Goal: Task Accomplishment & Management: Manage account settings

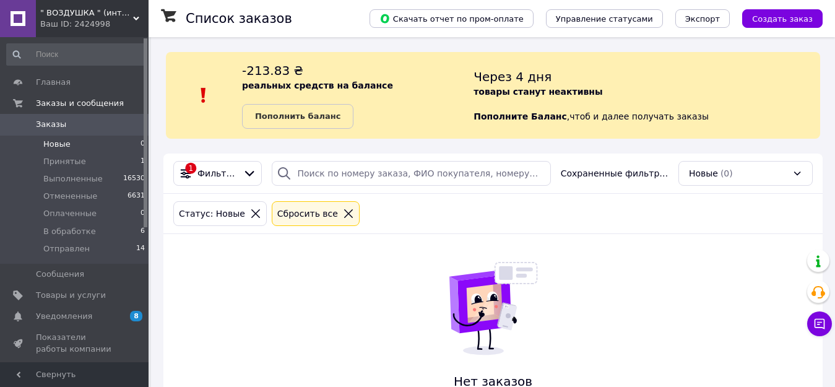
click at [61, 142] on span "Новые" at bounding box center [56, 144] width 27 height 11
click at [72, 248] on span "Отправлен" at bounding box center [66, 248] width 46 height 11
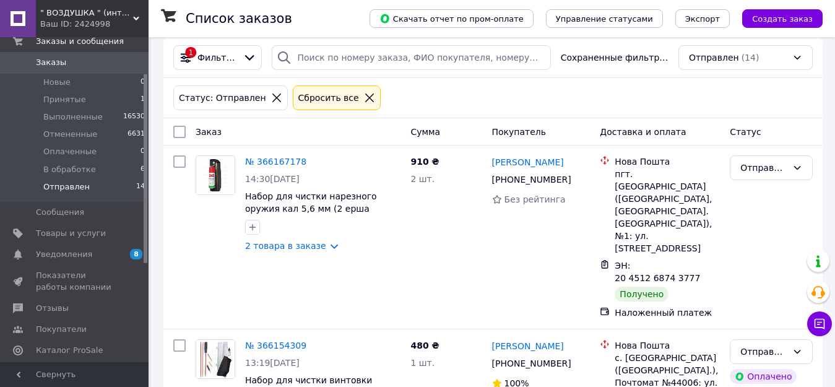
scroll to position [124, 0]
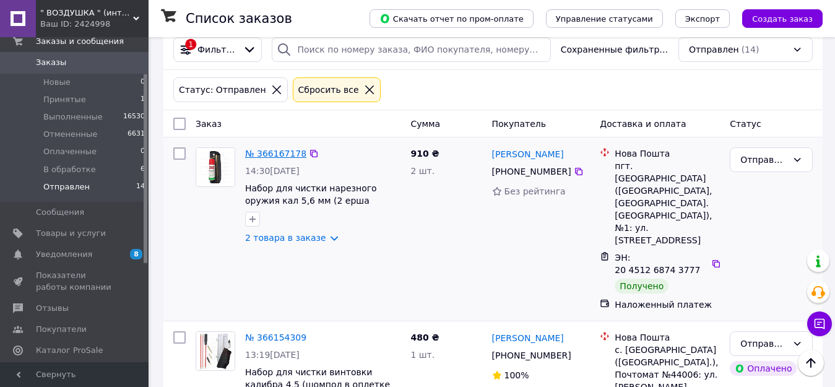
click at [284, 155] on link "№ 366167178" at bounding box center [275, 154] width 61 height 10
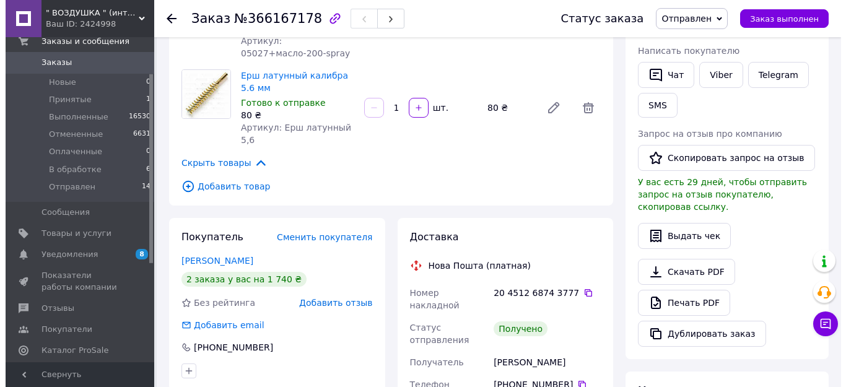
scroll to position [248, 0]
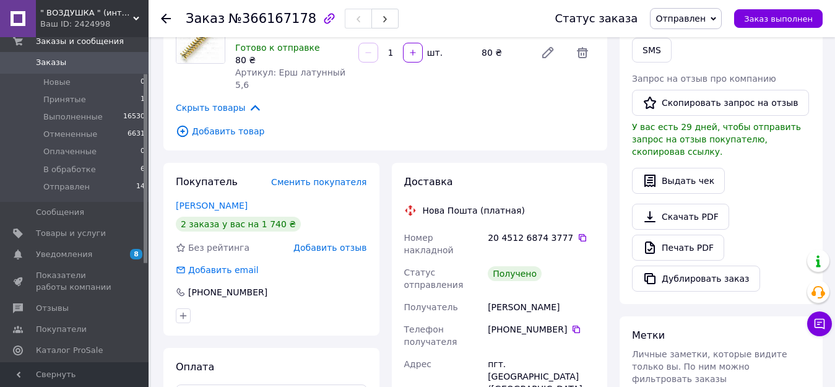
click at [332, 243] on span "Добавить отзыв" at bounding box center [329, 248] width 73 height 10
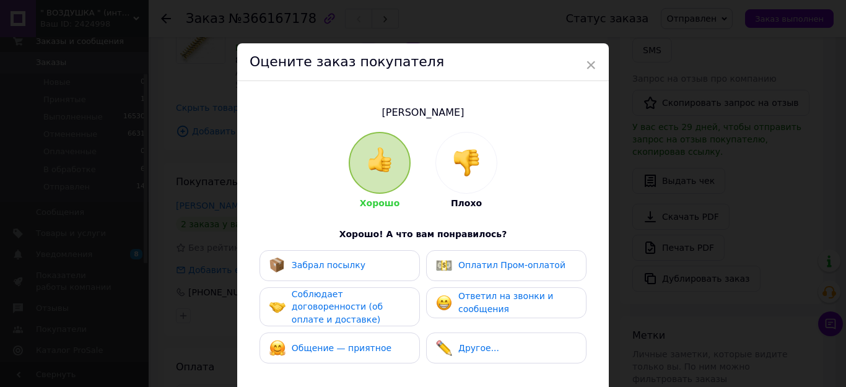
click at [357, 261] on div "Забрал посылку" at bounding box center [339, 266] width 141 height 16
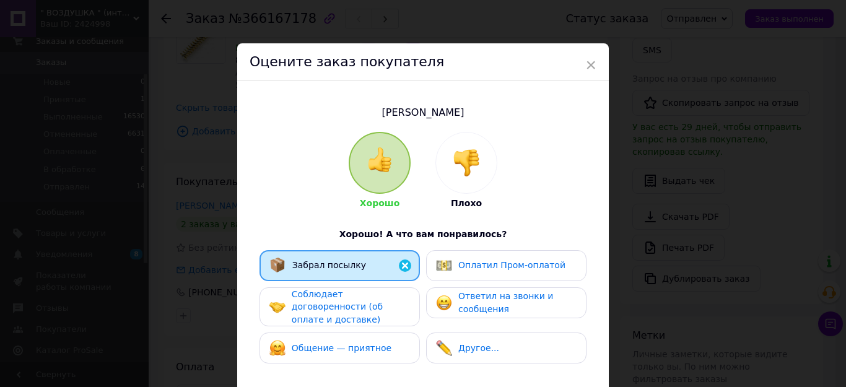
click at [346, 308] on span "Соблюдает договоренности (об оплате и доставке)" at bounding box center [337, 306] width 91 height 35
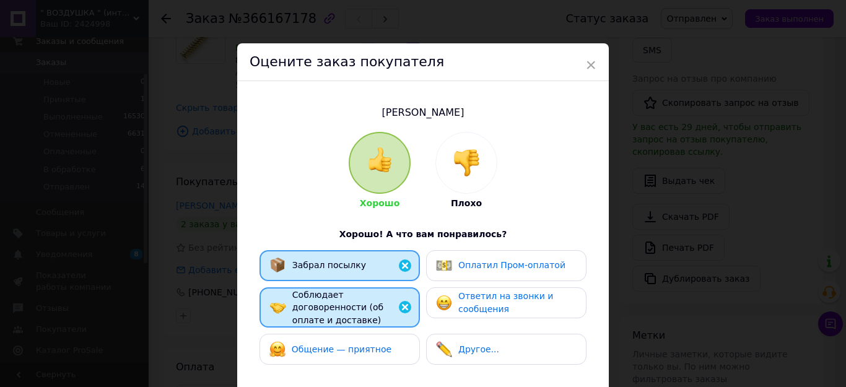
click at [342, 344] on span "Общение — приятное" at bounding box center [342, 349] width 100 height 10
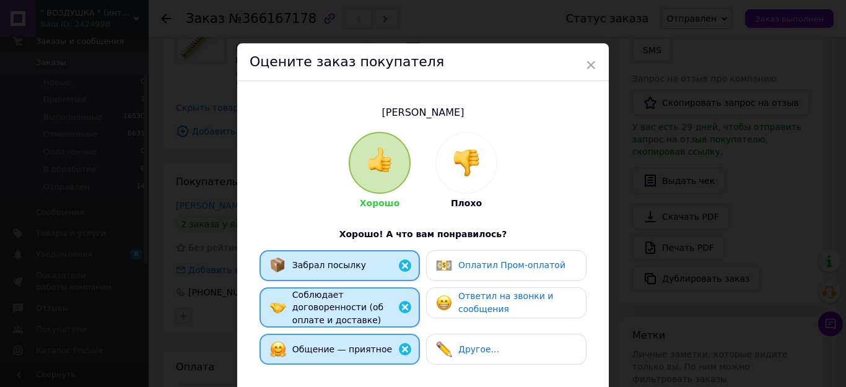
click at [491, 305] on span "Ответил на звонки и сообщения" at bounding box center [505, 302] width 95 height 23
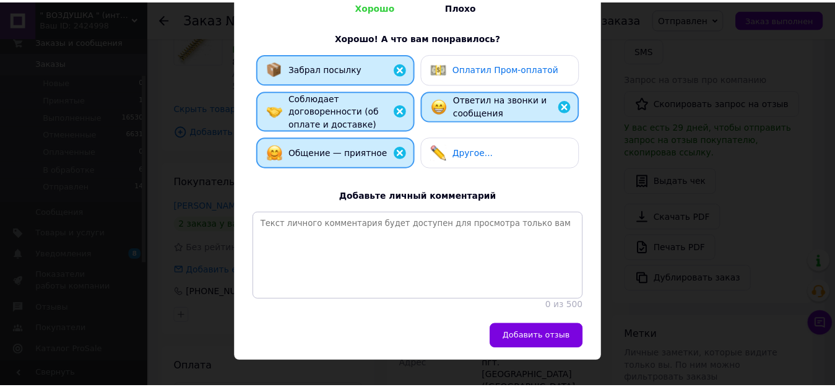
scroll to position [214, 0]
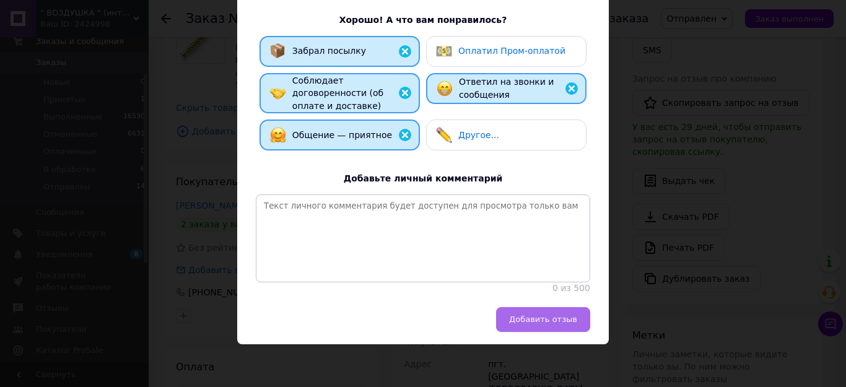
click at [568, 321] on span "Добавить отзыв" at bounding box center [543, 318] width 68 height 9
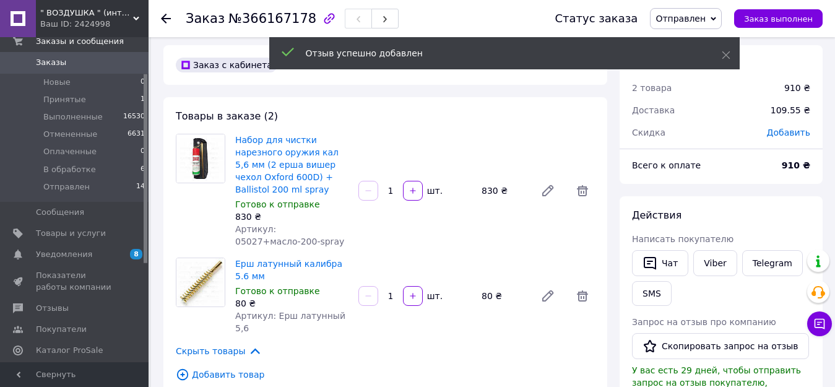
scroll to position [0, 0]
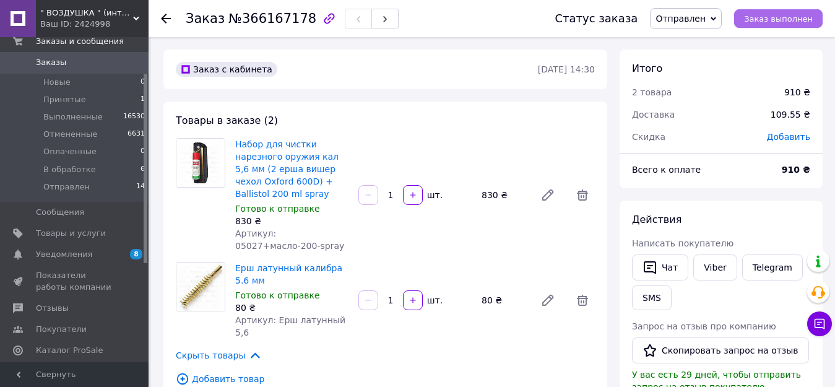
click at [787, 22] on span "Заказ выполнен" at bounding box center [778, 18] width 69 height 9
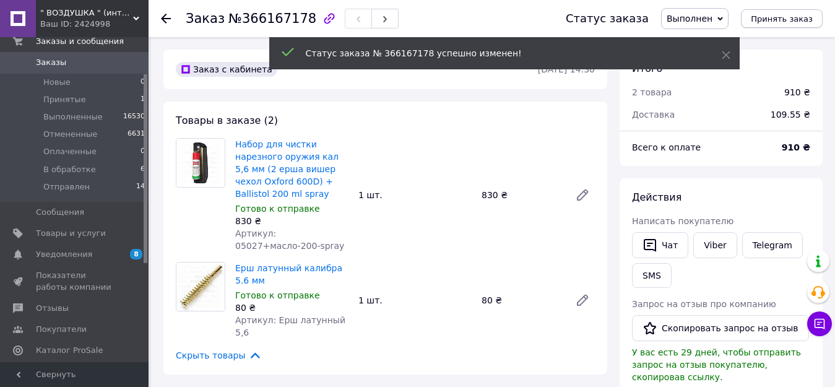
scroll to position [20, 0]
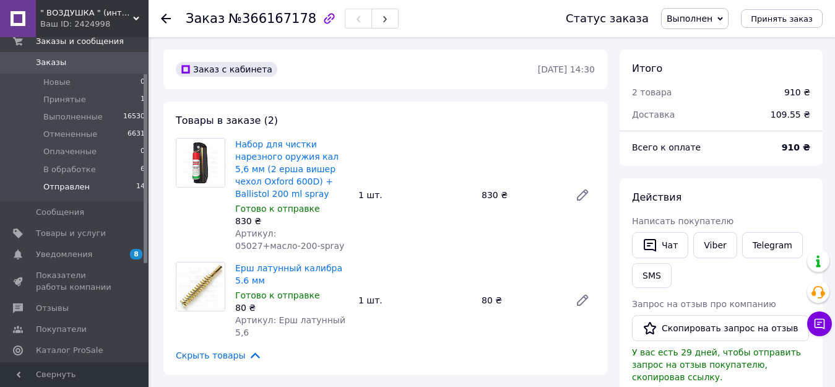
click at [56, 185] on span "Отправлен" at bounding box center [66, 186] width 46 height 11
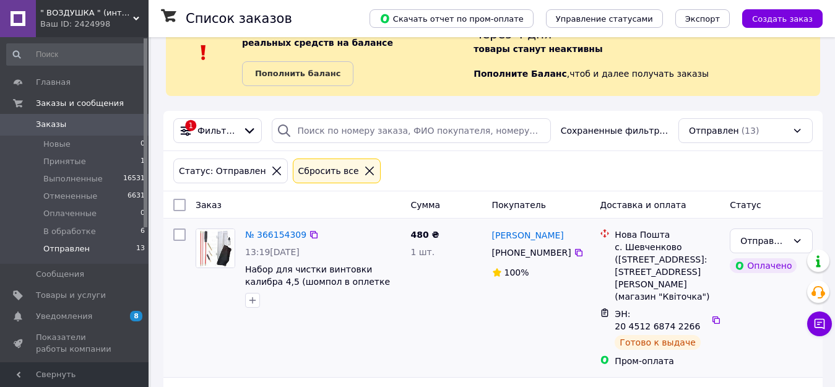
scroll to position [186, 0]
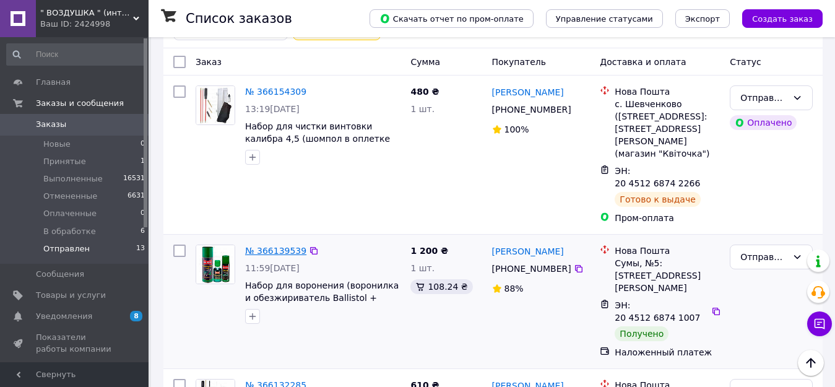
click at [272, 246] on link "№ 366139539" at bounding box center [275, 251] width 61 height 10
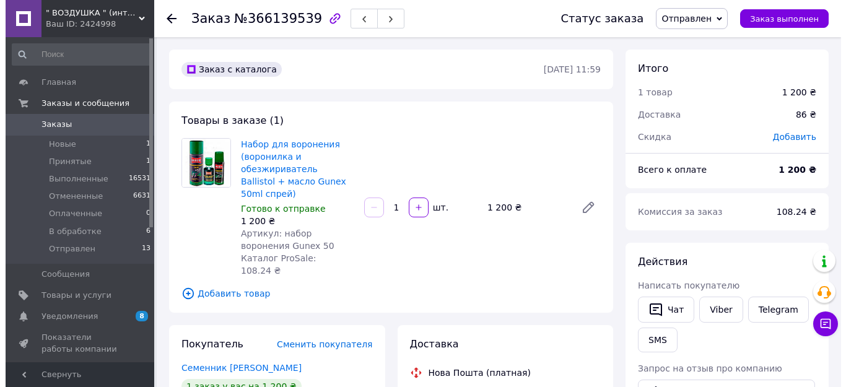
scroll to position [186, 0]
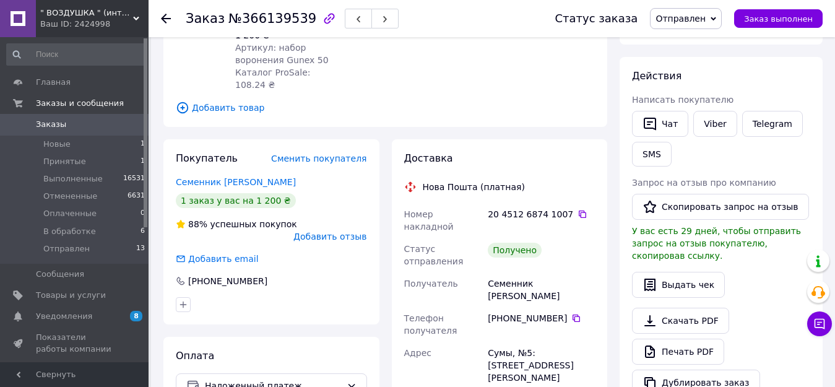
click at [347, 232] on span "Добавить отзыв" at bounding box center [329, 237] width 73 height 10
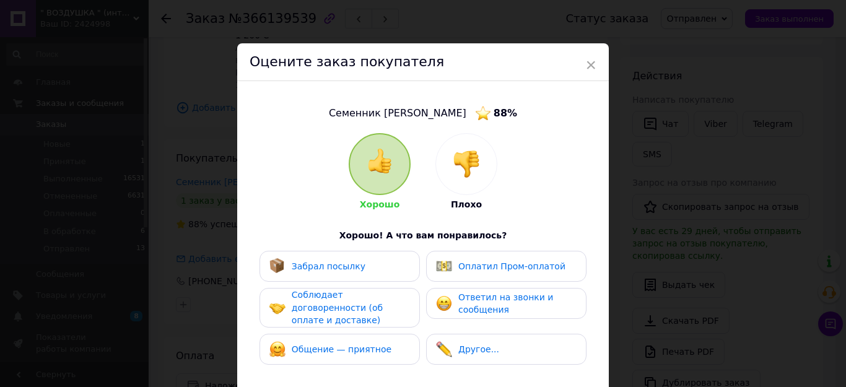
click at [346, 257] on div "Забрал посылку" at bounding box center [339, 266] width 160 height 31
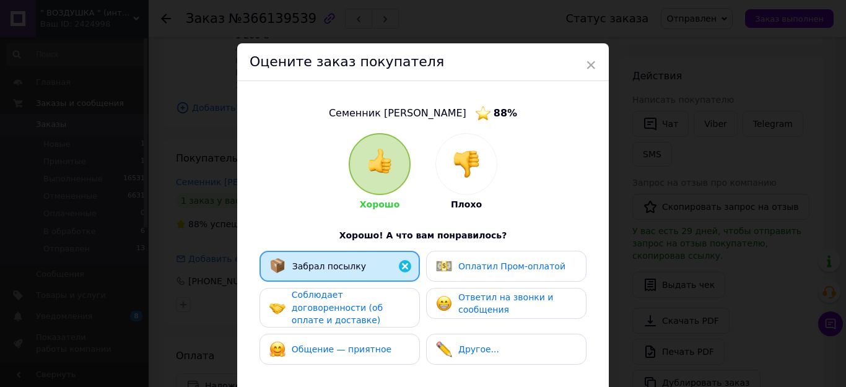
click at [336, 297] on span "Соблюдает договоренности (об оплате и доставке)" at bounding box center [337, 307] width 91 height 35
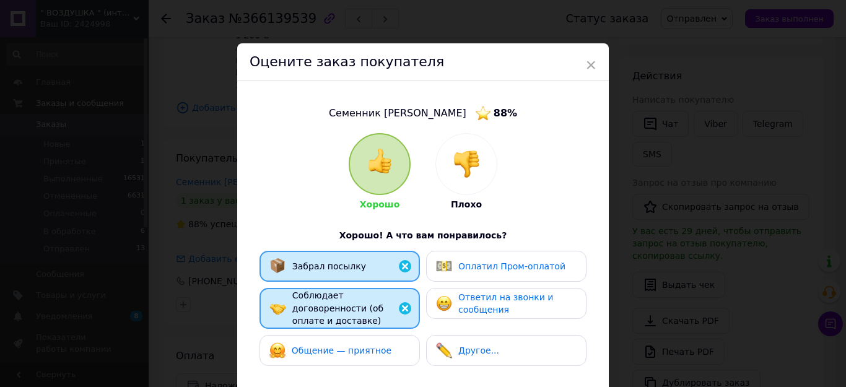
click at [335, 345] on span "Общение — приятное" at bounding box center [342, 350] width 100 height 10
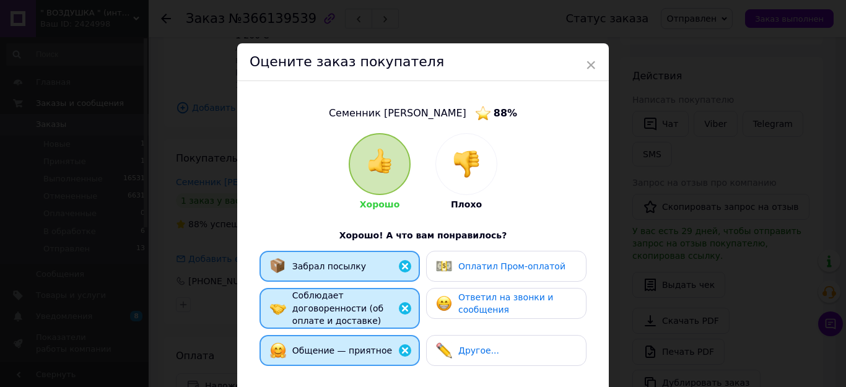
click at [498, 297] on span "Ответил на звонки и сообщения" at bounding box center [505, 303] width 95 height 23
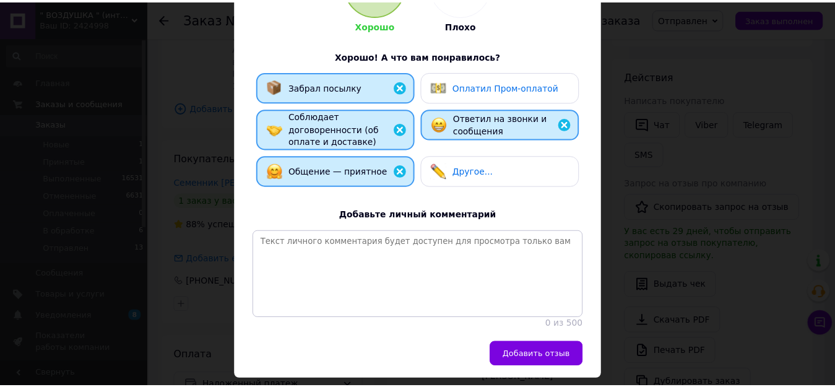
scroll to position [215, 0]
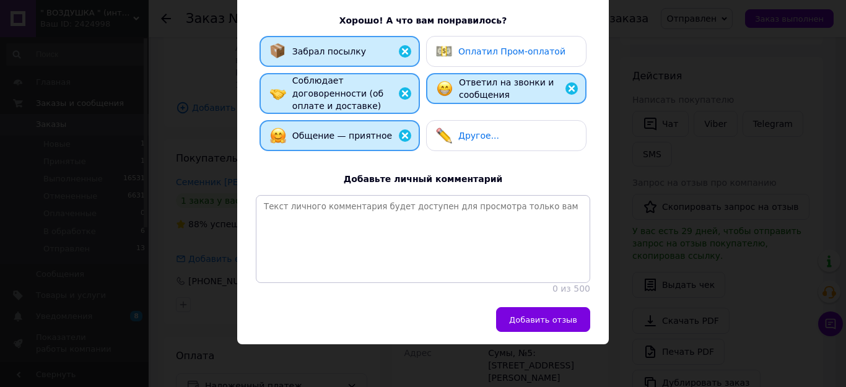
click at [546, 321] on span "Добавить отзыв" at bounding box center [543, 319] width 68 height 9
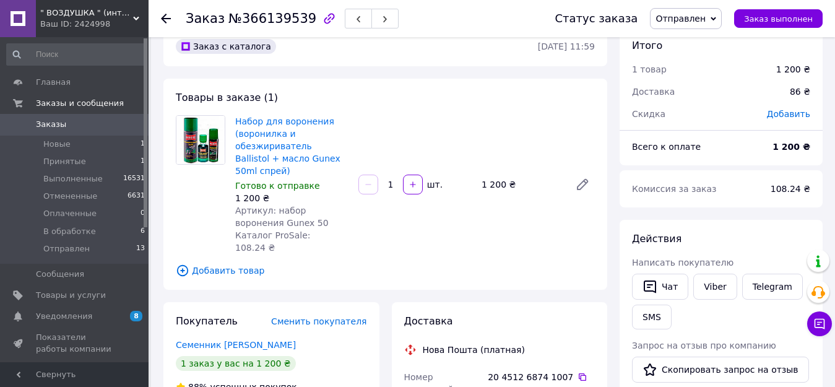
scroll to position [0, 0]
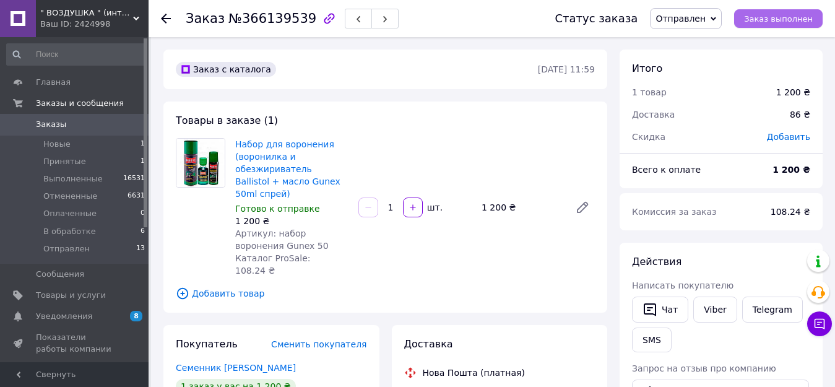
click at [790, 17] on span "Заказ выполнен" at bounding box center [778, 18] width 69 height 9
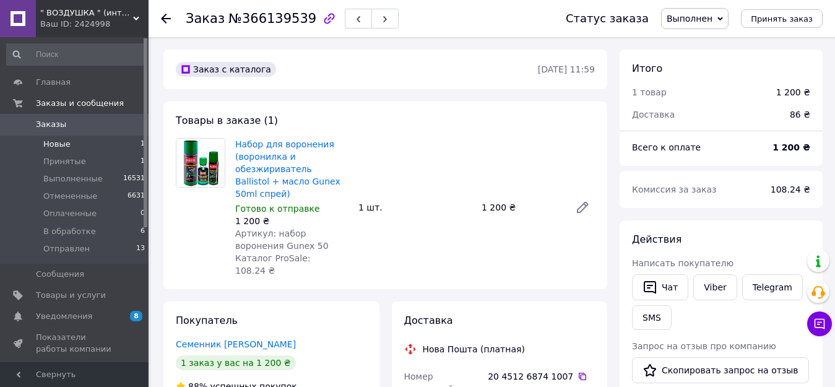
click at [58, 142] on span "Новые" at bounding box center [56, 144] width 27 height 11
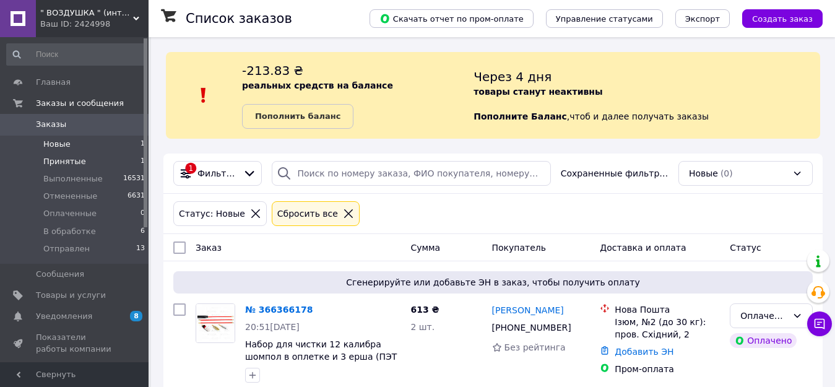
click at [54, 160] on span "Принятые" at bounding box center [64, 161] width 43 height 11
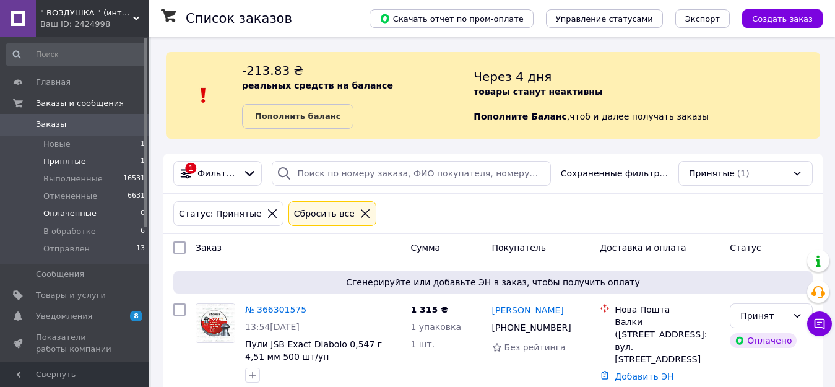
click at [66, 214] on span "Оплаченные" at bounding box center [69, 213] width 53 height 11
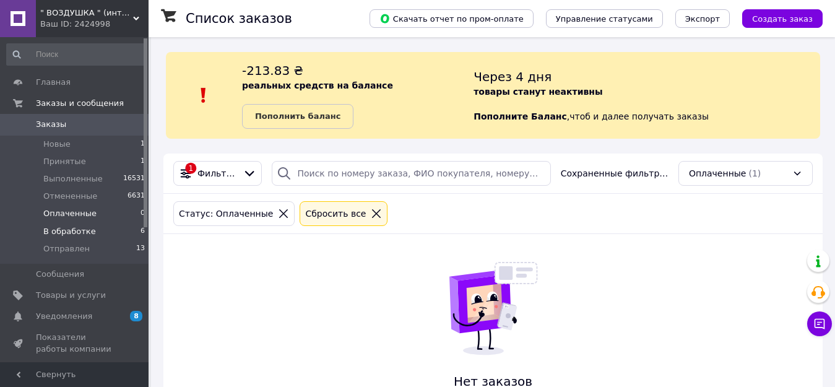
click at [69, 228] on span "В обработке" at bounding box center [69, 231] width 53 height 11
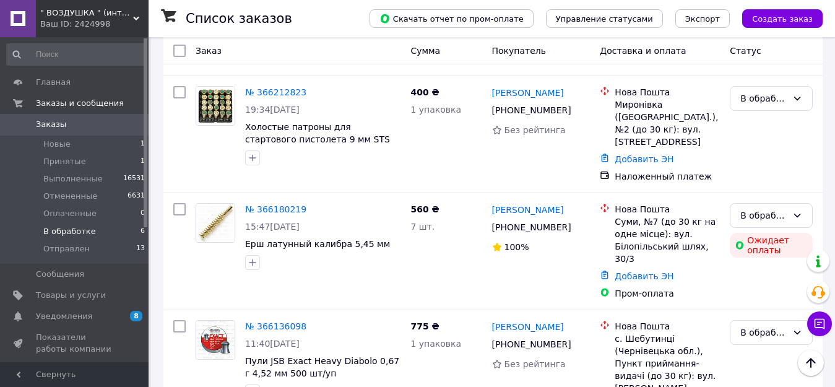
scroll to position [564, 0]
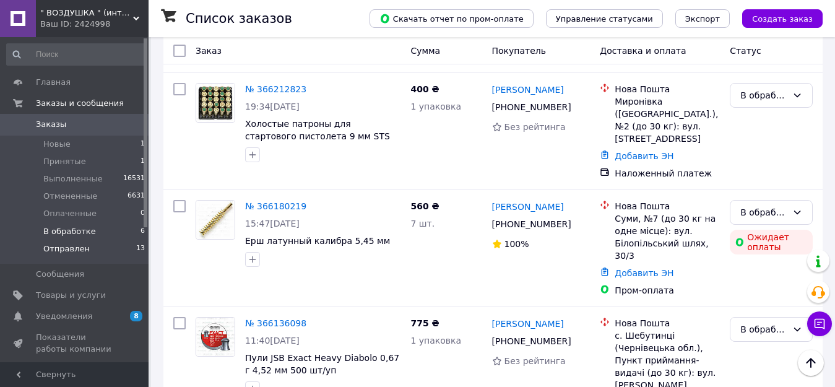
click at [72, 251] on span "Отправлен" at bounding box center [66, 248] width 46 height 11
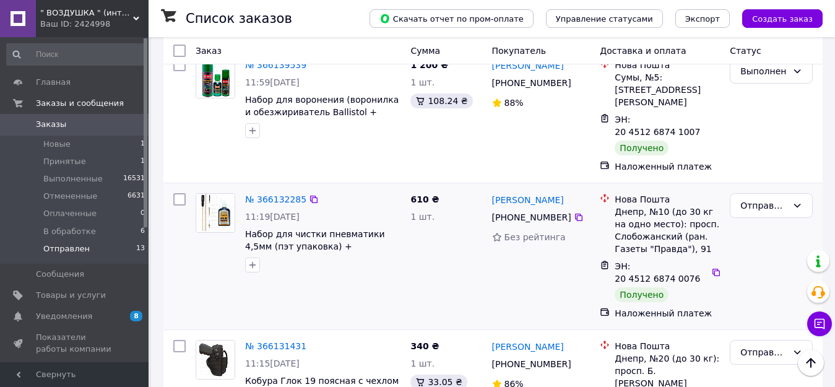
scroll to position [310, 0]
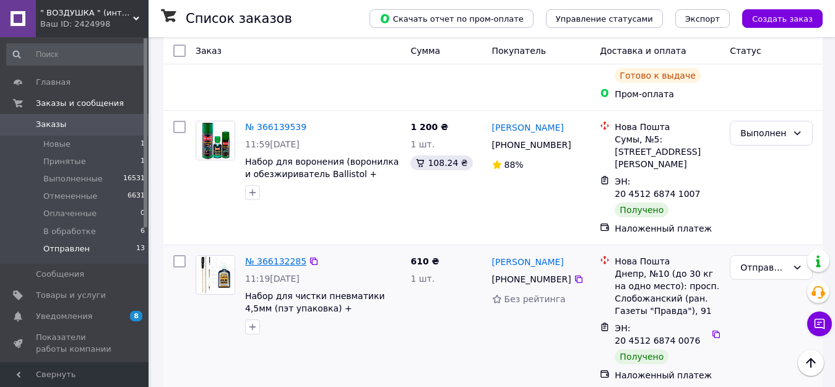
click at [270, 256] on link "№ 366132285" at bounding box center [275, 261] width 61 height 10
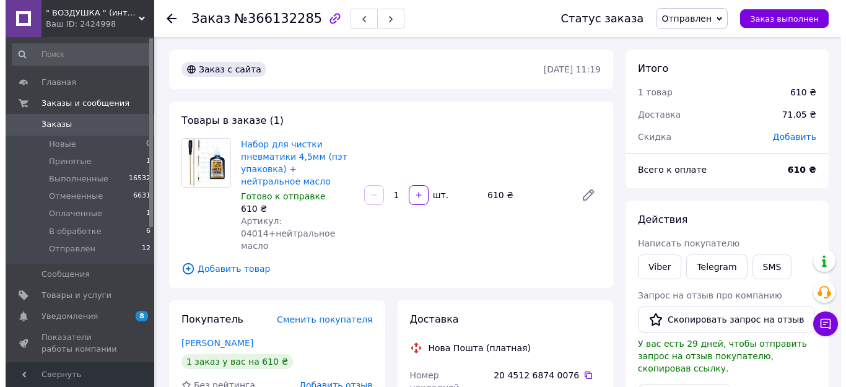
scroll to position [124, 0]
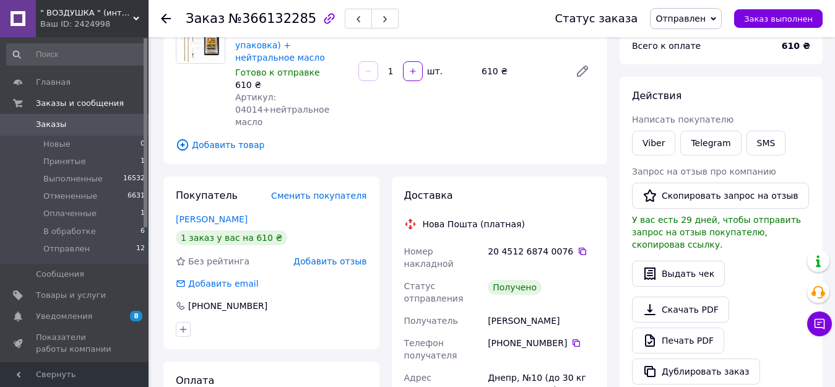
click at [330, 256] on span "Добавить отзыв" at bounding box center [329, 261] width 73 height 10
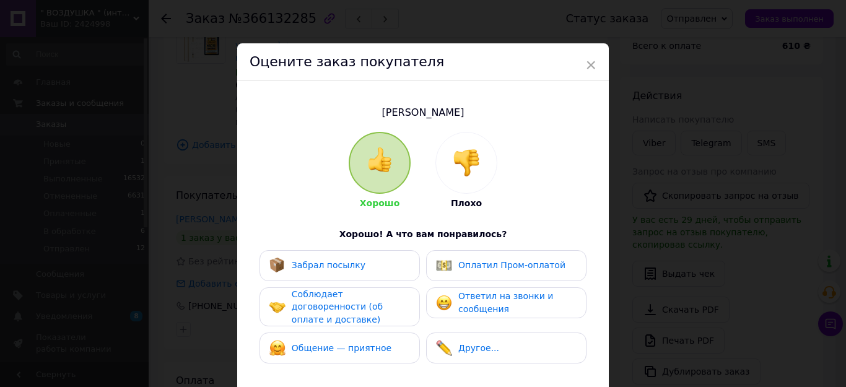
click at [344, 268] on span "Забрал посылку" at bounding box center [329, 265] width 74 height 10
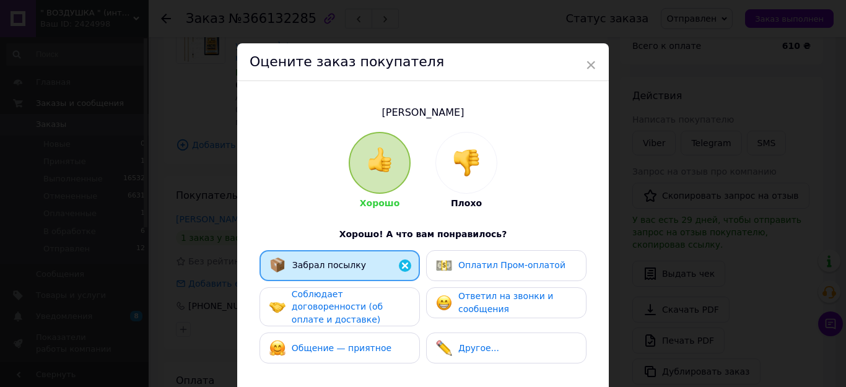
click at [340, 298] on span "Соблюдает договоренности (об оплате и доставке)" at bounding box center [337, 306] width 91 height 35
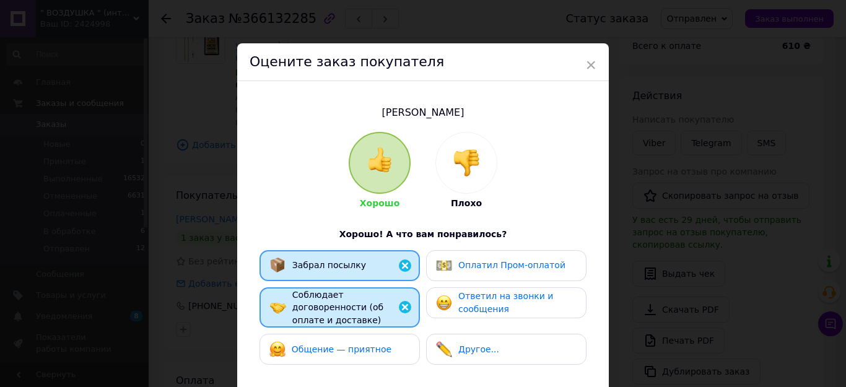
click at [323, 344] on span "Общение — приятное" at bounding box center [342, 349] width 100 height 10
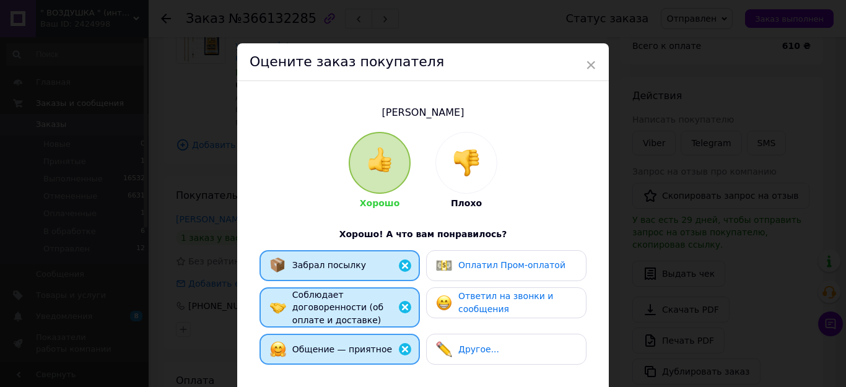
click at [488, 303] on span "Ответил на звонки и сообщения" at bounding box center [505, 302] width 95 height 23
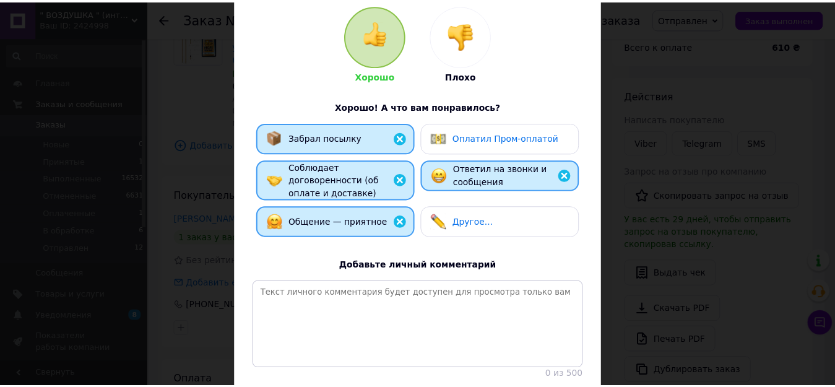
scroll to position [186, 0]
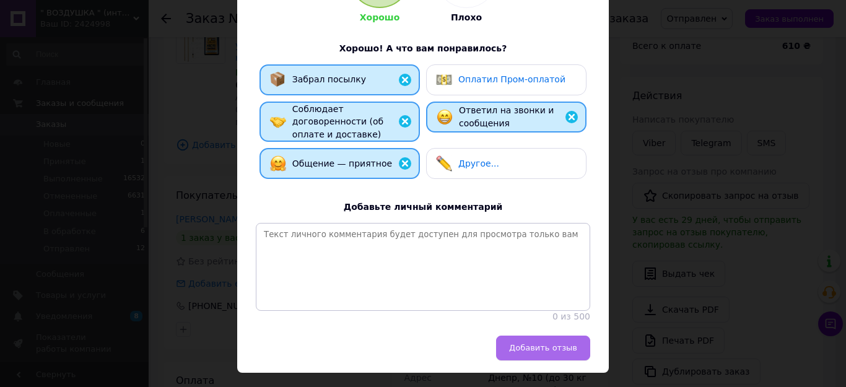
click at [556, 346] on span "Добавить отзыв" at bounding box center [543, 347] width 68 height 9
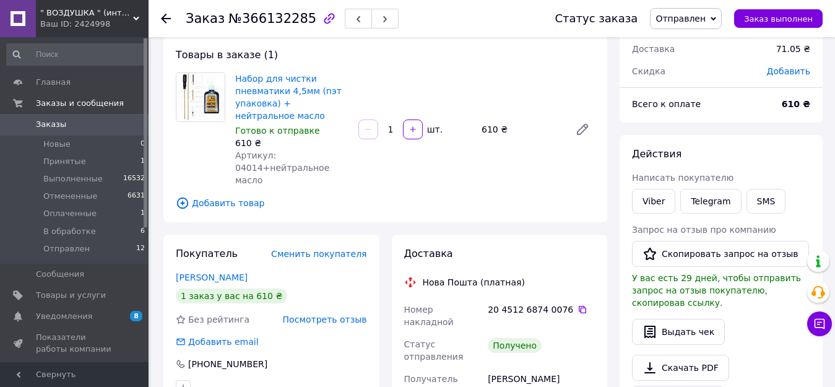
scroll to position [0, 0]
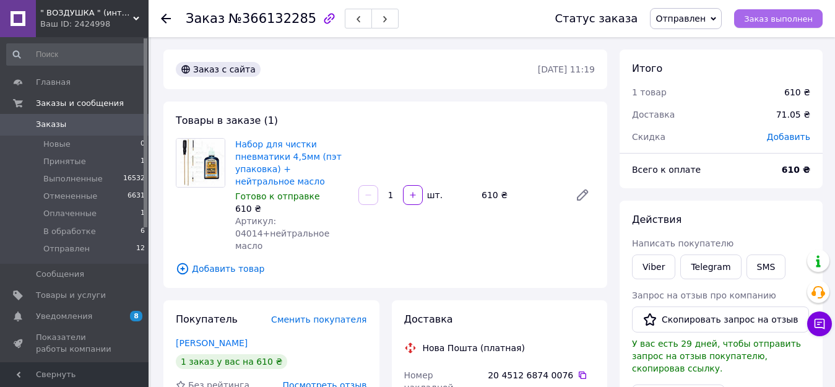
click at [794, 16] on span "Заказ выполнен" at bounding box center [778, 18] width 69 height 9
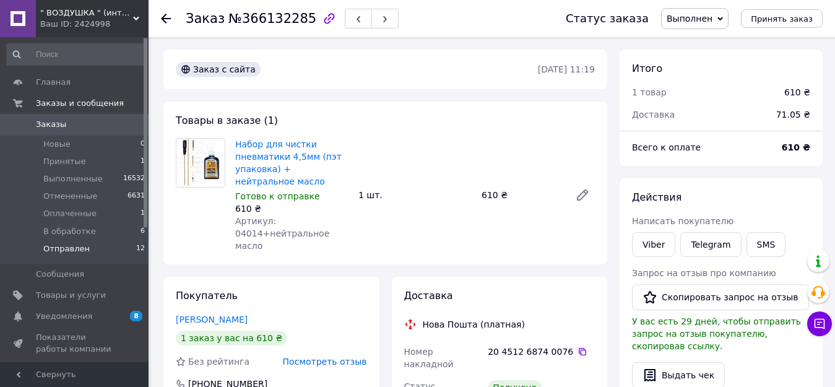
click at [70, 248] on span "Отправлен" at bounding box center [66, 248] width 46 height 11
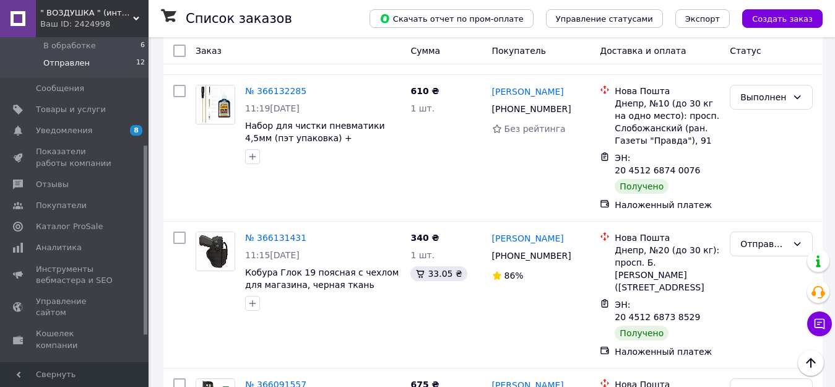
scroll to position [371, 0]
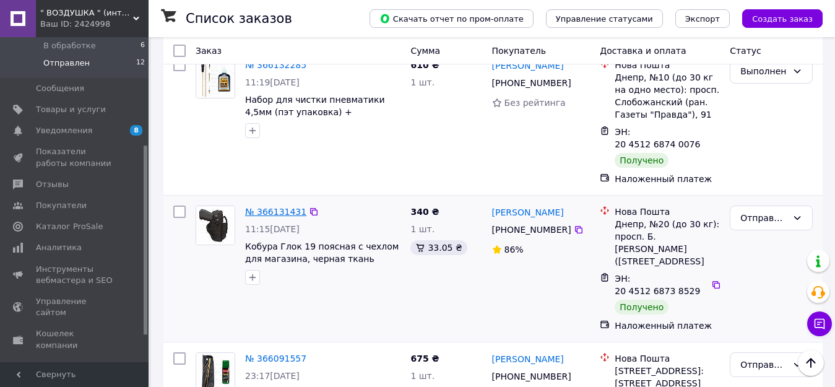
click at [279, 207] on link "№ 366131431" at bounding box center [275, 212] width 61 height 10
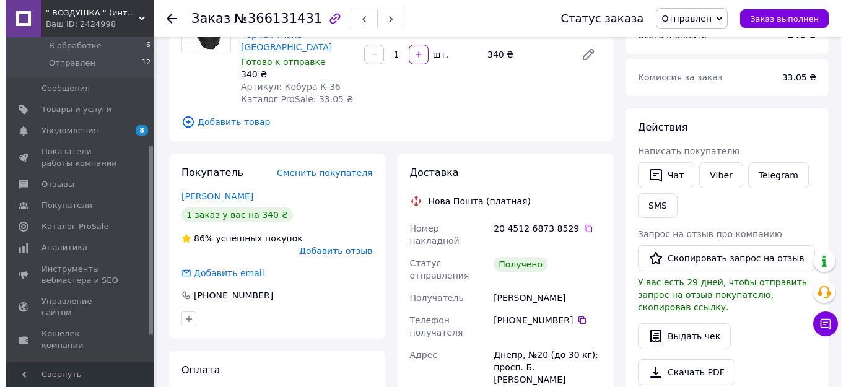
scroll to position [124, 0]
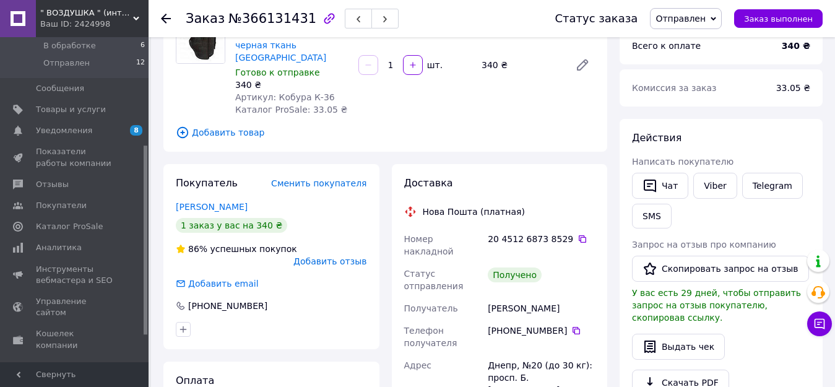
click at [351, 256] on span "Добавить отзыв" at bounding box center [329, 261] width 73 height 10
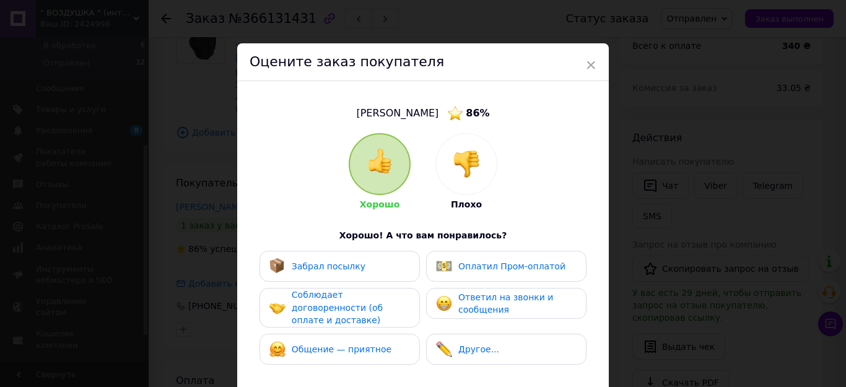
click at [340, 262] on span "Забрал посылку" at bounding box center [329, 266] width 74 height 10
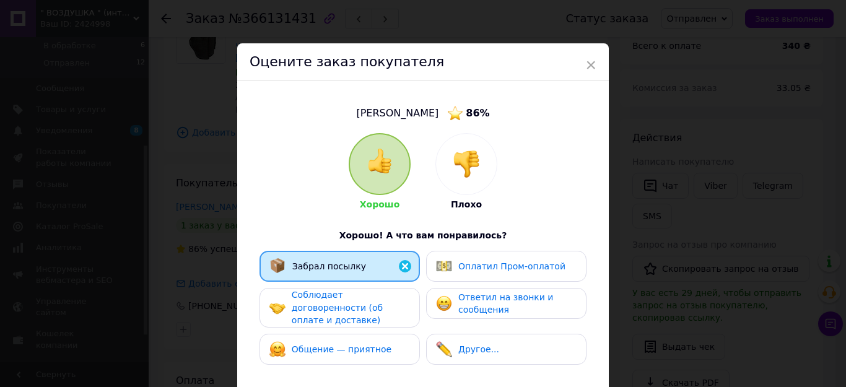
click at [338, 302] on span "Соблюдает договоренности (об оплате и доставке)" at bounding box center [337, 307] width 91 height 35
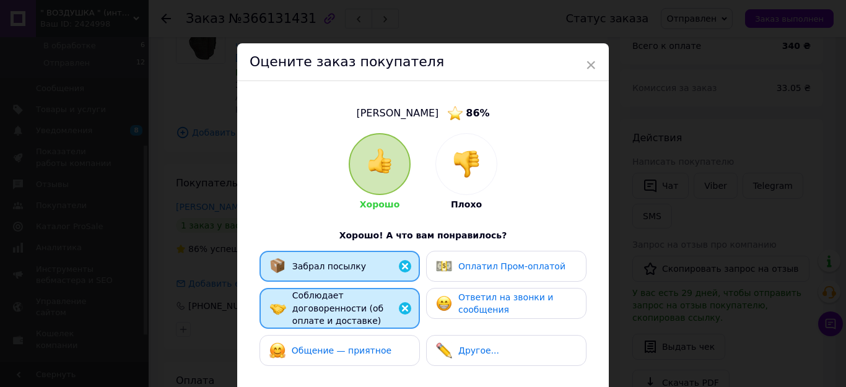
click at [345, 350] on div "Общение — приятное" at bounding box center [339, 350] width 160 height 31
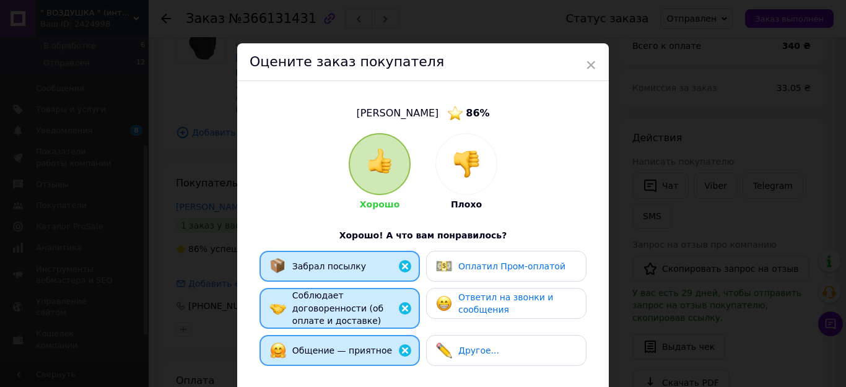
click at [519, 298] on span "Ответил на звонки и сообщения" at bounding box center [505, 303] width 95 height 23
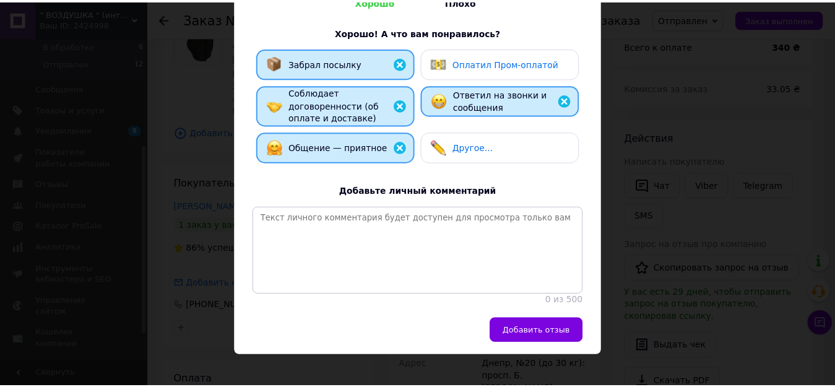
scroll to position [215, 0]
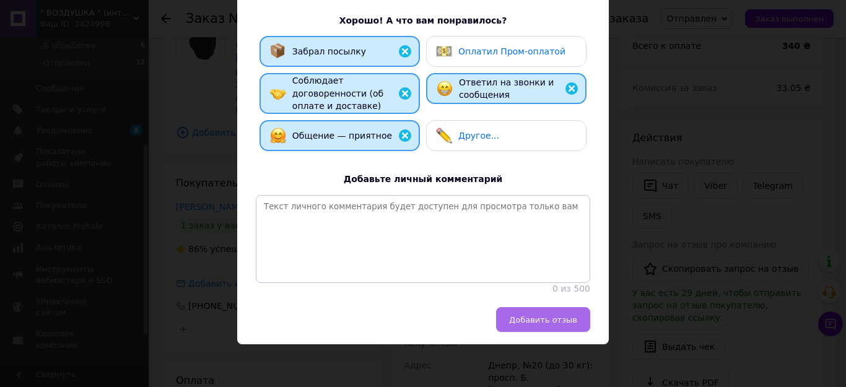
click at [544, 311] on button "Добавить отзыв" at bounding box center [543, 319] width 94 height 25
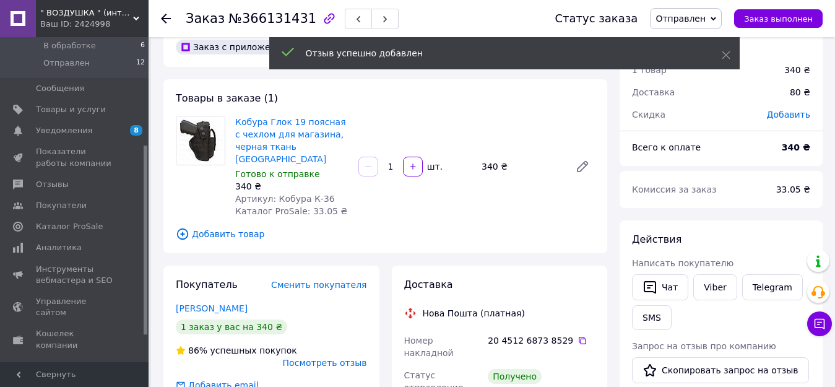
scroll to position [0, 0]
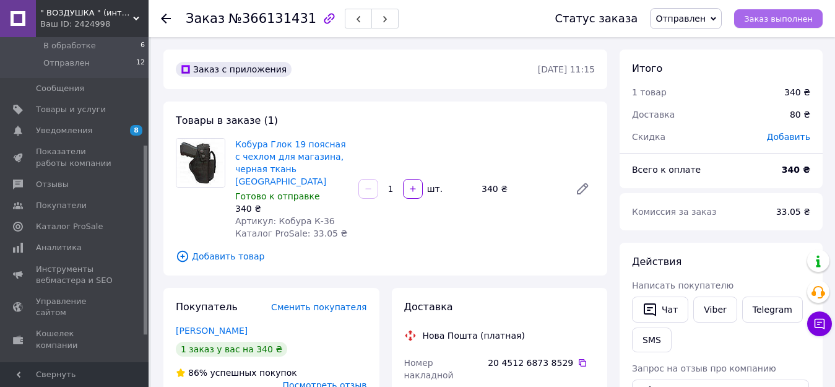
click at [774, 21] on span "Заказ выполнен" at bounding box center [778, 18] width 69 height 9
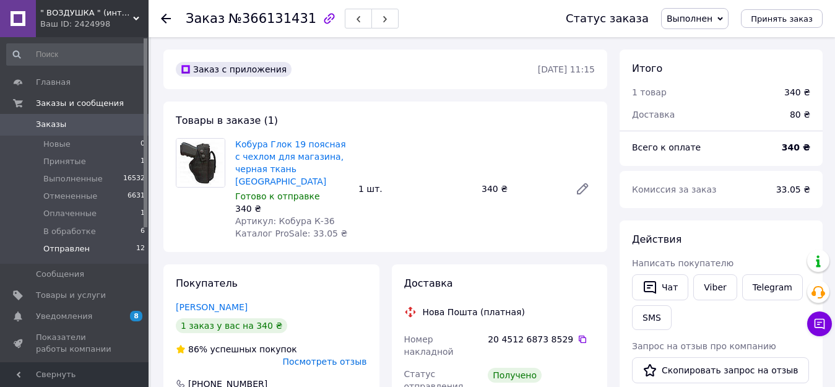
click at [64, 247] on span "Отправлен" at bounding box center [66, 248] width 46 height 11
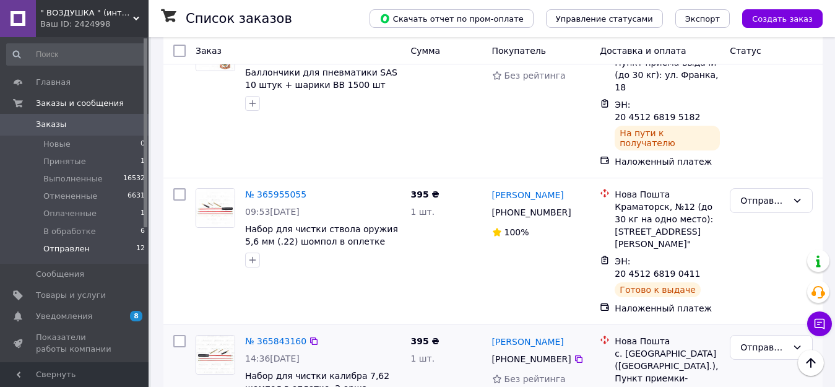
scroll to position [990, 0]
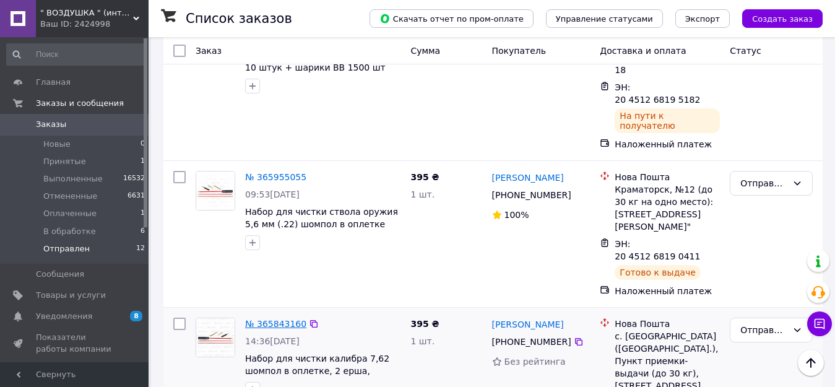
click at [270, 319] on link "№ 365843160" at bounding box center [275, 324] width 61 height 10
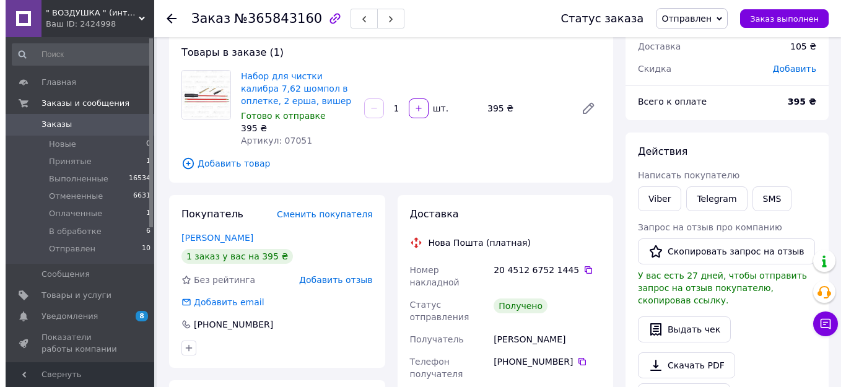
scroll to position [58, 0]
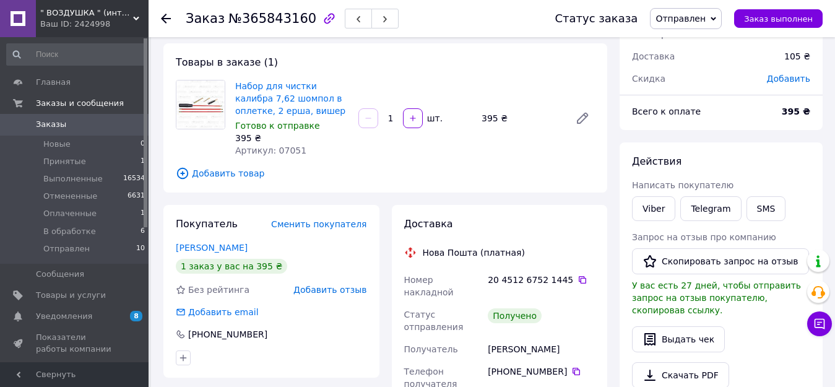
click at [332, 287] on span "Добавить отзыв" at bounding box center [329, 290] width 73 height 10
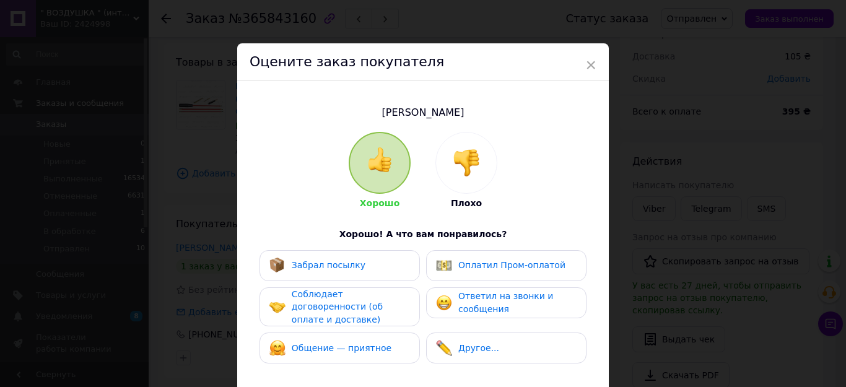
click at [336, 265] on span "Забрал посылку" at bounding box center [329, 265] width 74 height 10
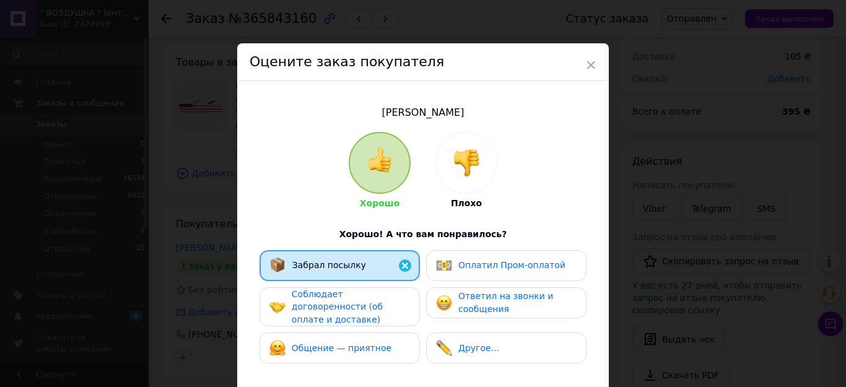
click at [333, 293] on span "Соблюдает договоренности (об оплате и доставке)" at bounding box center [337, 306] width 91 height 35
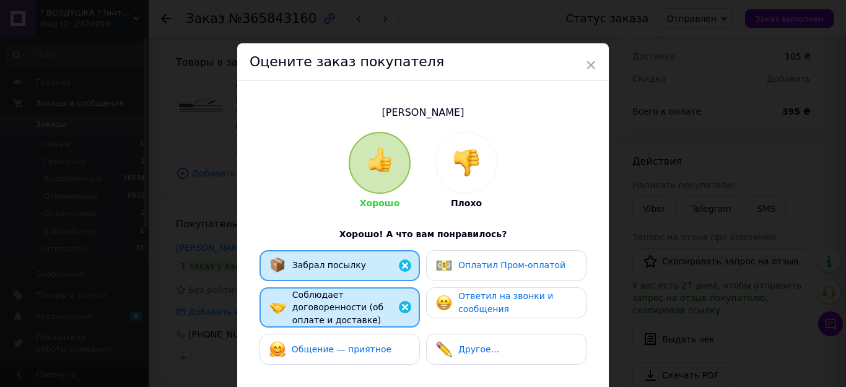
click at [319, 344] on span "Общение — приятное" at bounding box center [342, 349] width 100 height 10
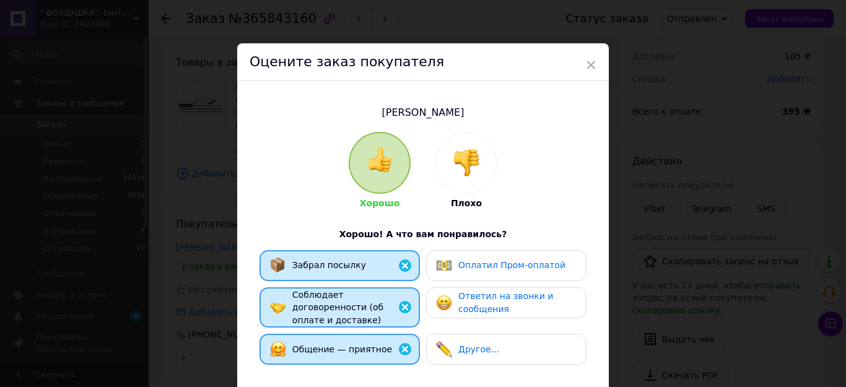
click at [496, 303] on span "Ответил на звонки и сообщения" at bounding box center [505, 302] width 95 height 23
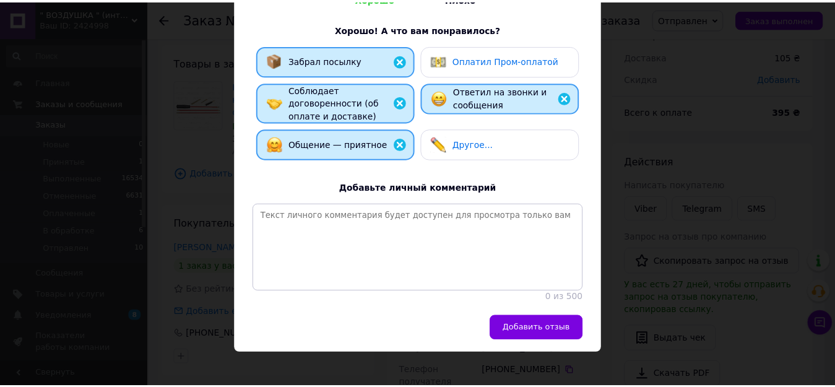
scroll to position [214, 0]
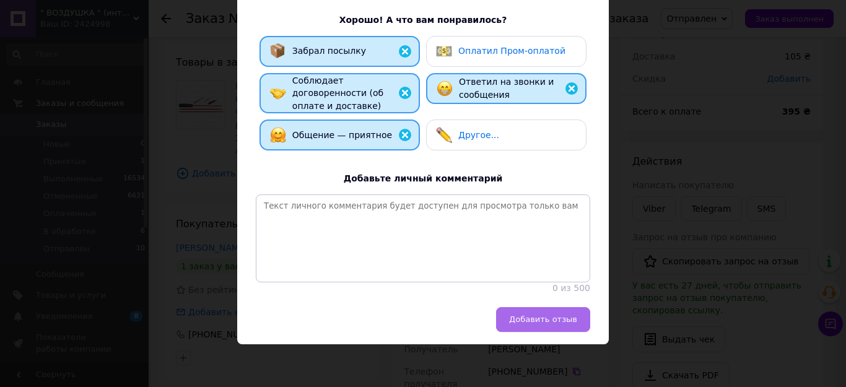
click at [531, 324] on span "Добавить отзыв" at bounding box center [543, 318] width 68 height 9
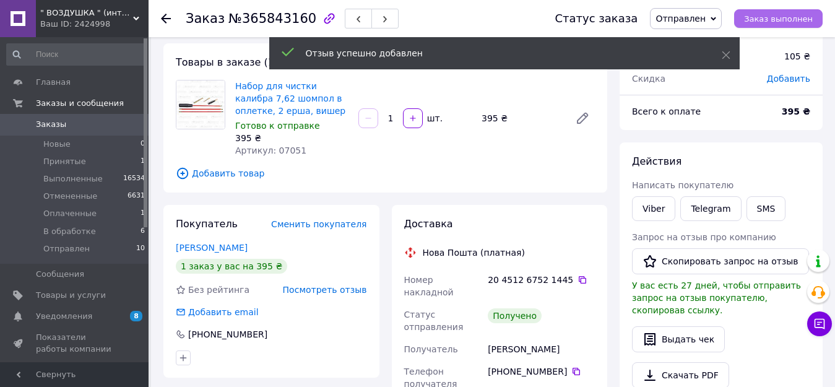
click at [781, 20] on span "Заказ выполнен" at bounding box center [778, 18] width 69 height 9
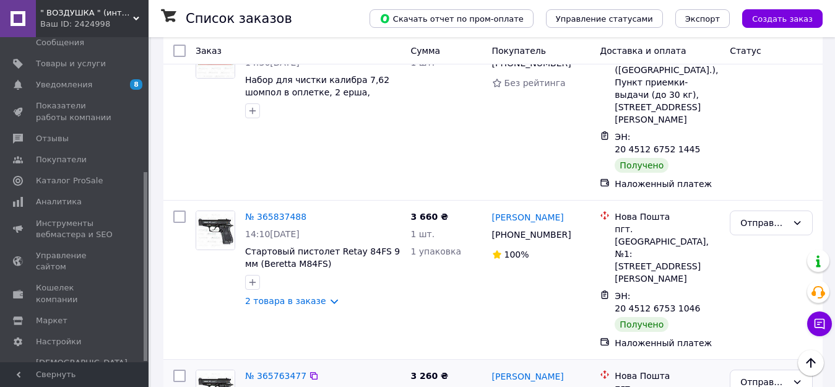
scroll to position [990, 0]
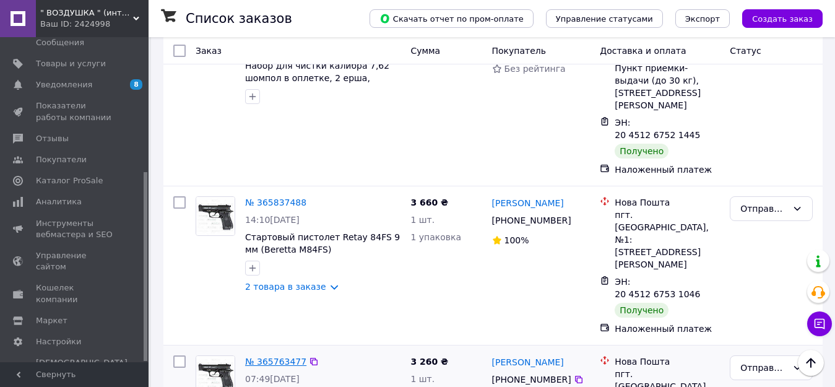
click at [275, 357] on link "№ 365763477" at bounding box center [275, 362] width 61 height 10
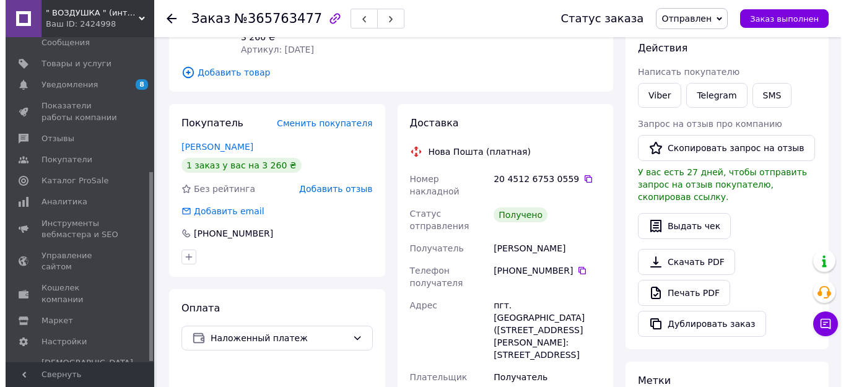
scroll to position [248, 0]
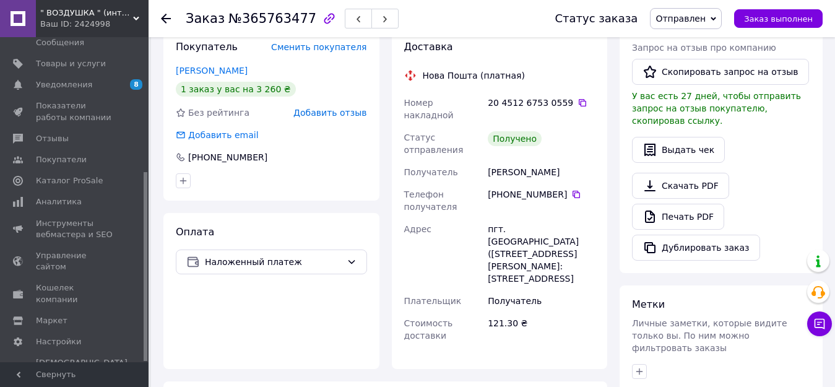
click at [353, 108] on span "Добавить отзыв" at bounding box center [329, 113] width 73 height 10
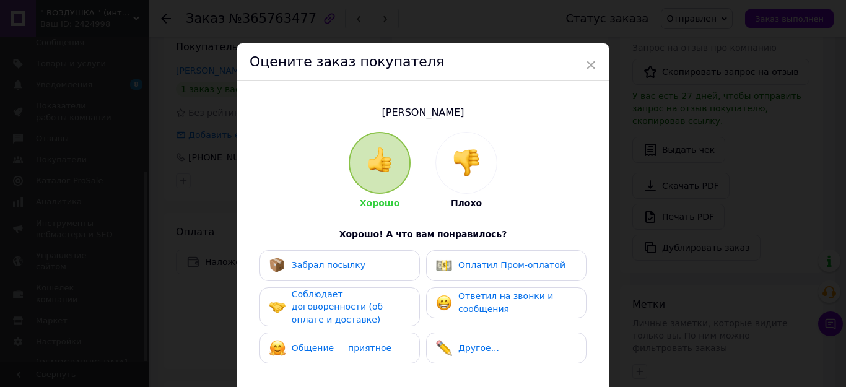
click at [350, 262] on span "Забрал посылку" at bounding box center [329, 265] width 74 height 10
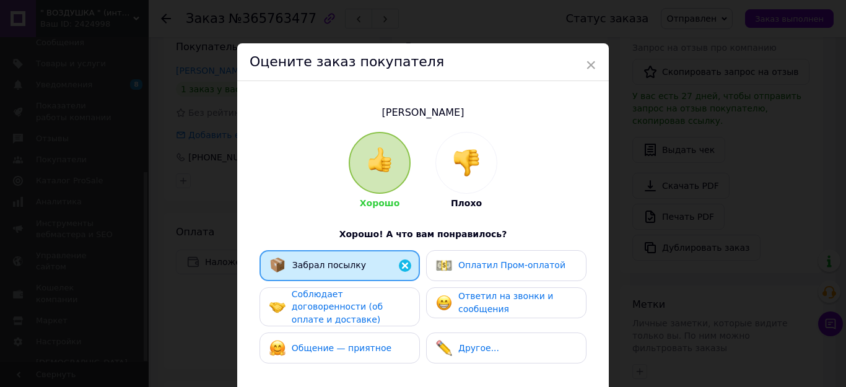
click at [347, 298] on span "Соблюдает договоренности (об оплате и доставке)" at bounding box center [337, 306] width 91 height 35
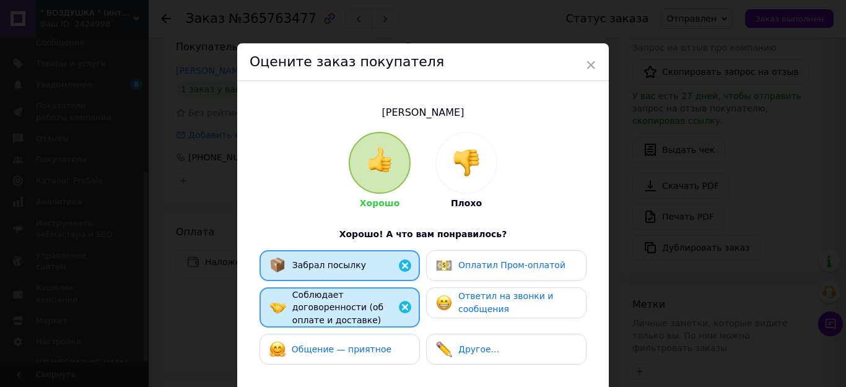
click at [346, 344] on span "Общение — приятное" at bounding box center [342, 349] width 100 height 10
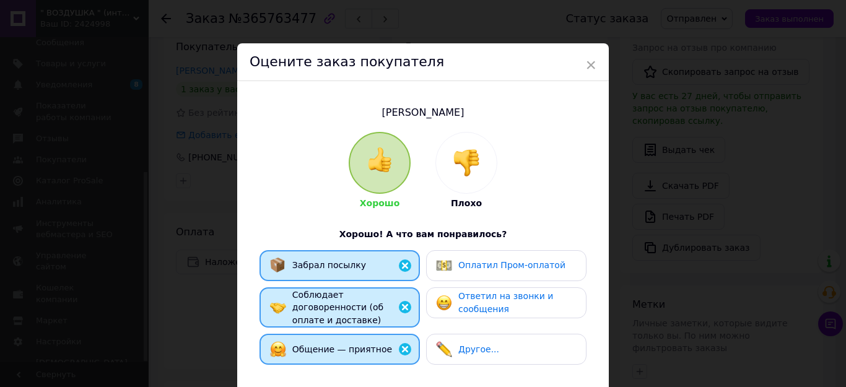
click at [476, 317] on div "Ответил на звонки и сообщения" at bounding box center [506, 302] width 160 height 31
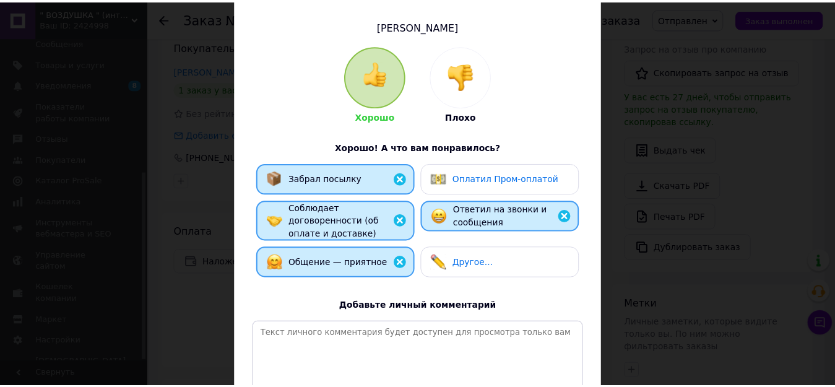
scroll to position [214, 0]
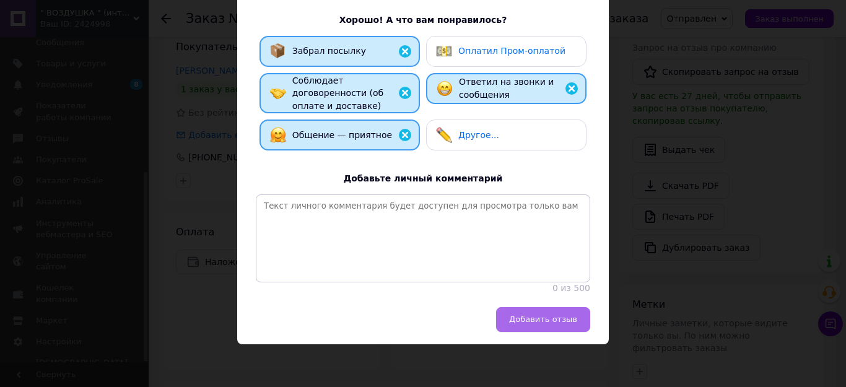
click at [526, 319] on span "Добавить отзыв" at bounding box center [543, 318] width 68 height 9
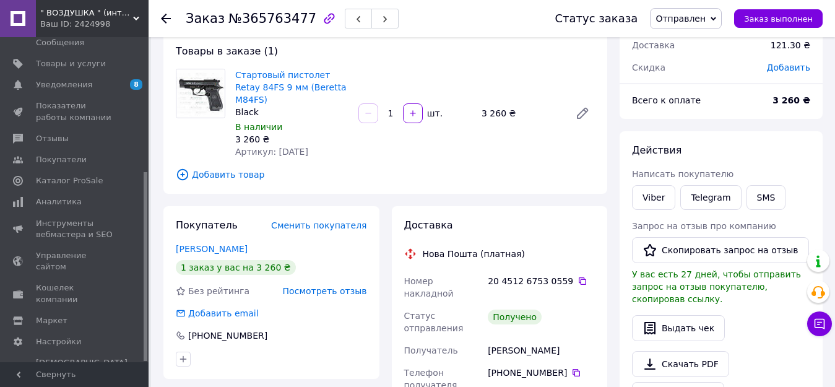
scroll to position [0, 0]
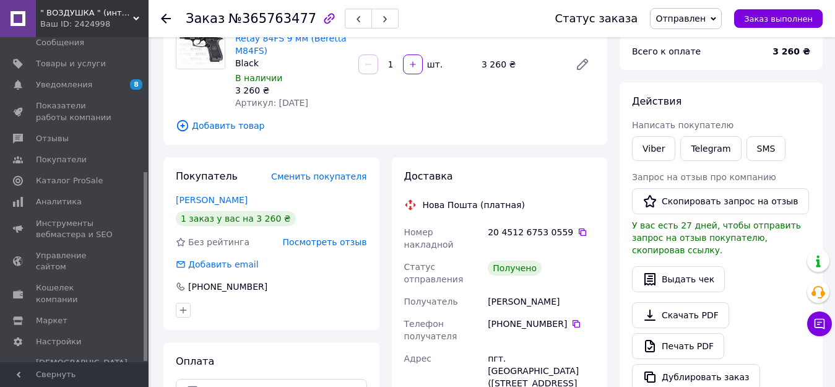
scroll to position [124, 0]
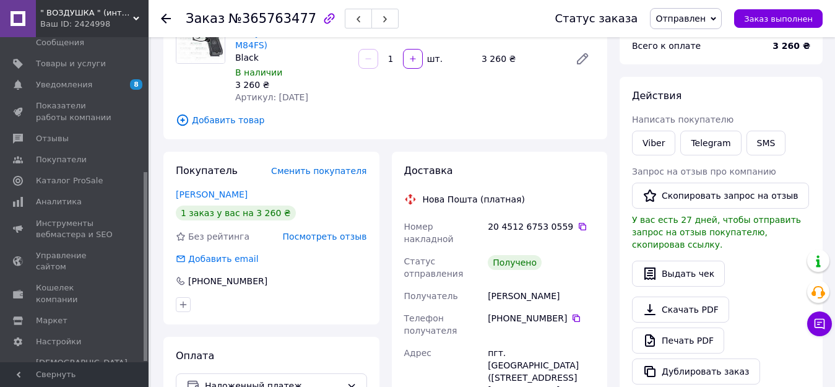
click at [358, 232] on span "Посмотреть отзыв" at bounding box center [325, 237] width 84 height 10
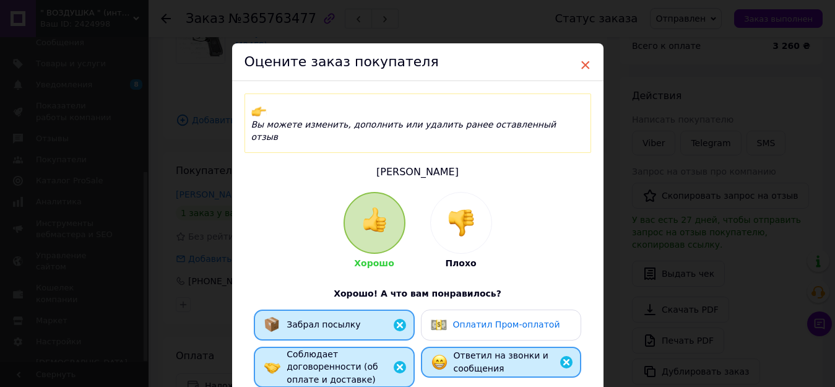
click at [582, 66] on span "×" at bounding box center [585, 64] width 11 height 21
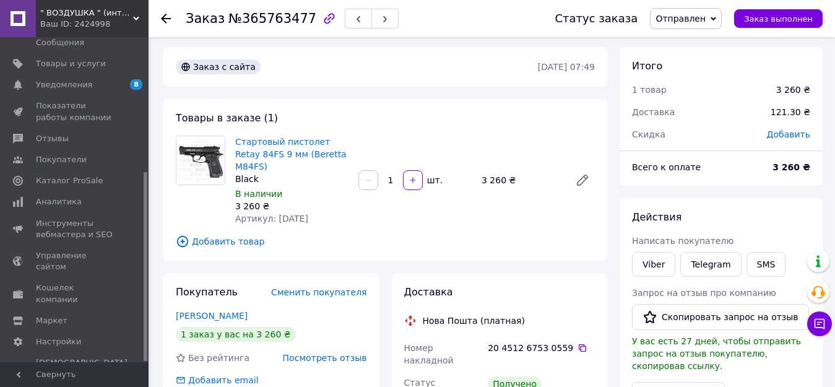
scroll to position [0, 0]
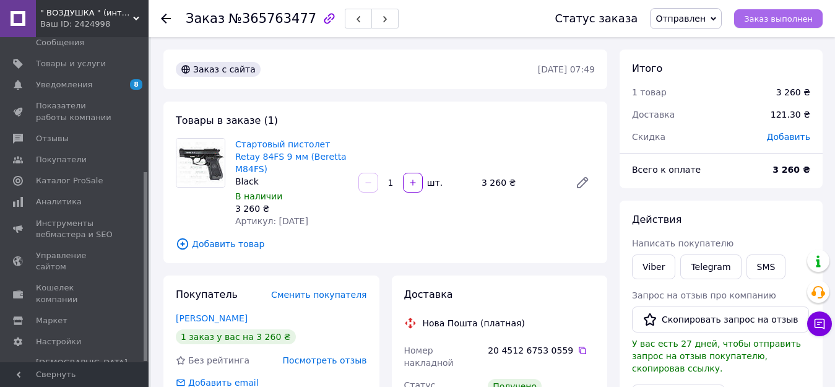
click at [782, 22] on span "Заказ выполнен" at bounding box center [778, 18] width 69 height 9
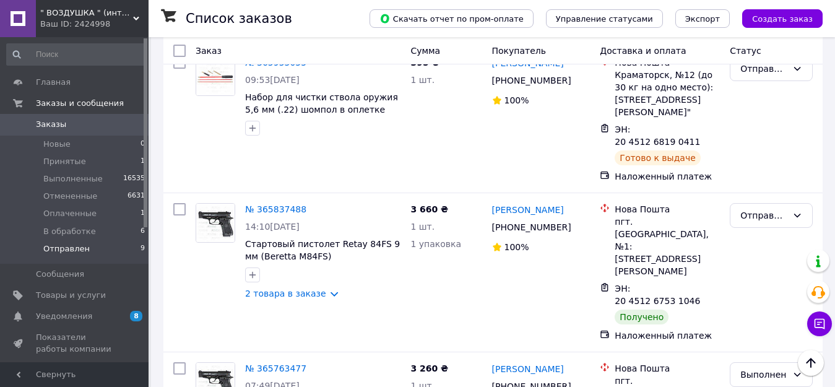
scroll to position [781, 0]
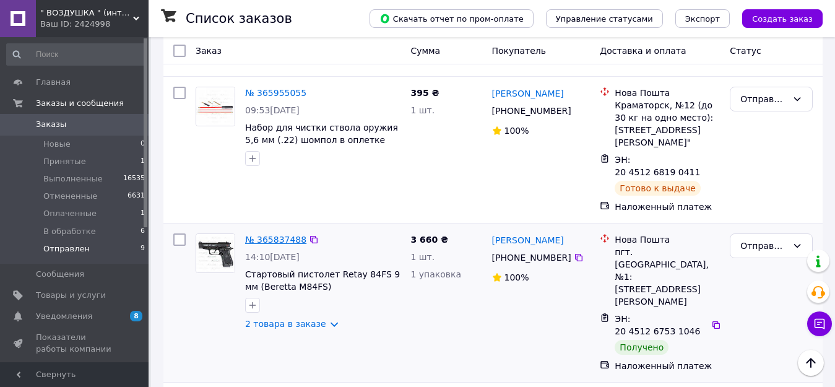
click at [281, 235] on link "№ 365837488" at bounding box center [275, 240] width 61 height 10
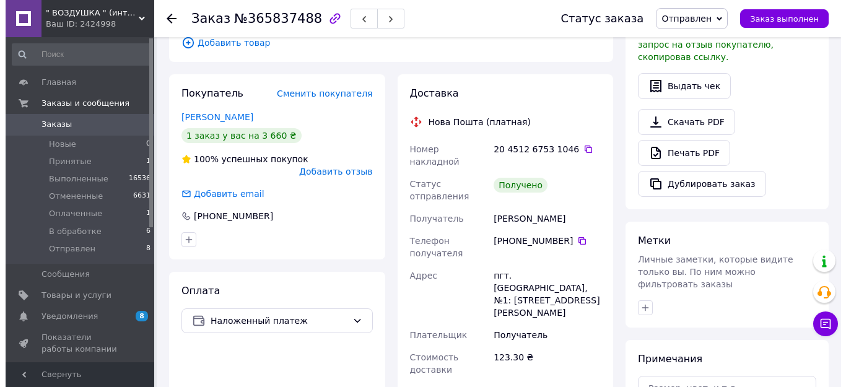
scroll to position [290, 0]
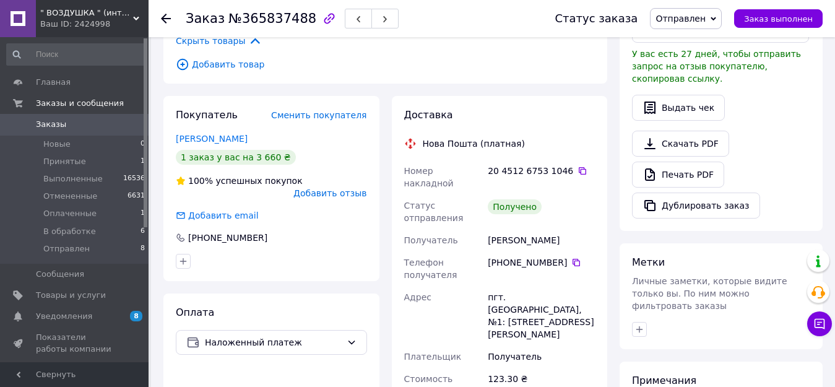
click at [337, 188] on span "Добавить отзыв" at bounding box center [329, 193] width 73 height 10
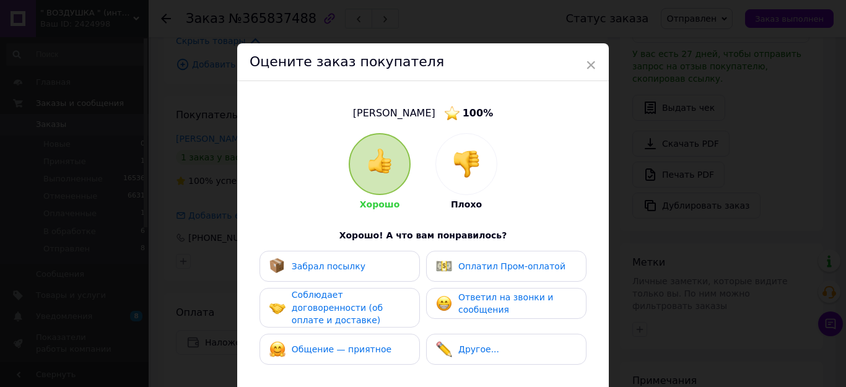
click at [350, 267] on span "Забрал посылку" at bounding box center [329, 266] width 74 height 10
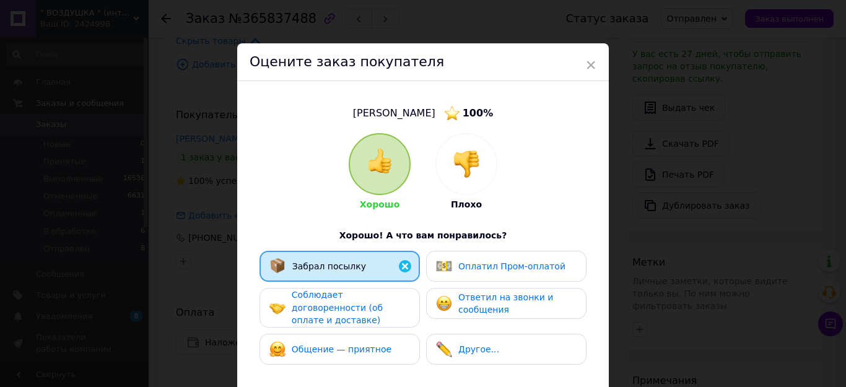
click at [352, 303] on span "Соблюдает договоренности (об оплате и доставке)" at bounding box center [337, 307] width 91 height 35
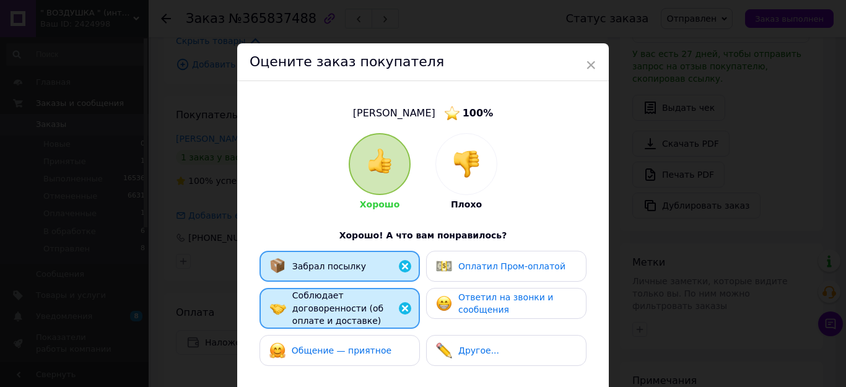
click at [357, 345] on span "Общение — приятное" at bounding box center [342, 350] width 100 height 10
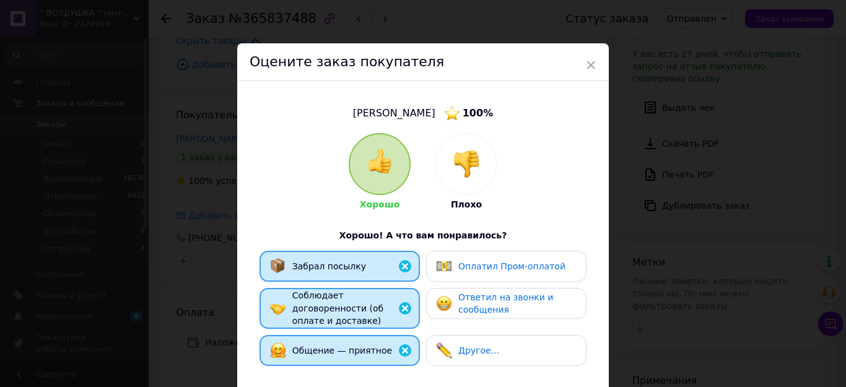
click at [478, 306] on span "Ответил на звонки и сообщения" at bounding box center [505, 303] width 95 height 23
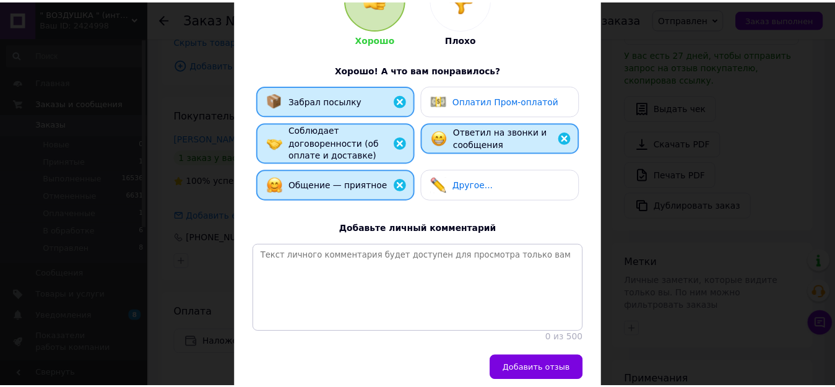
scroll to position [215, 0]
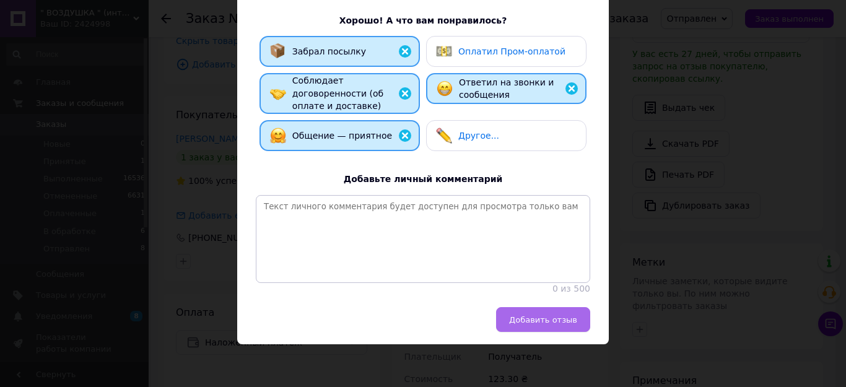
click at [521, 315] on span "Добавить отзыв" at bounding box center [543, 319] width 68 height 9
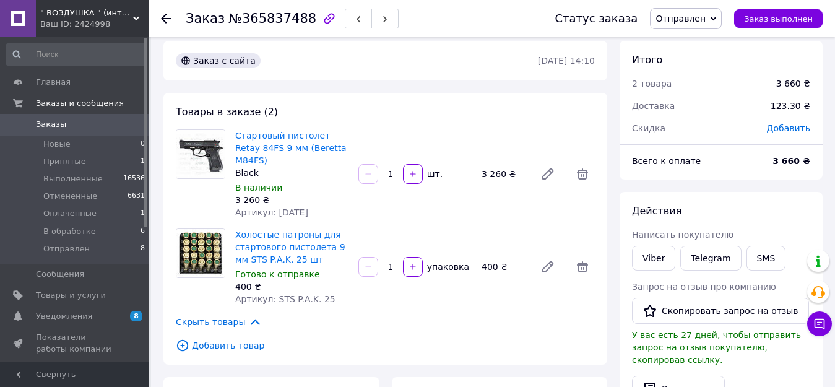
scroll to position [0, 0]
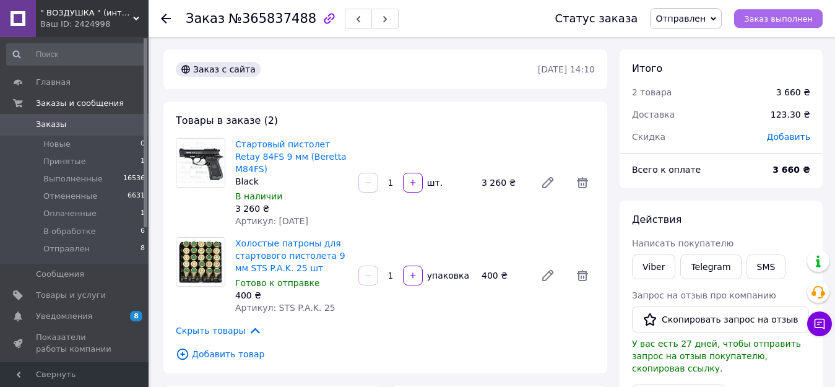
click at [780, 19] on span "Заказ выполнен" at bounding box center [778, 18] width 69 height 9
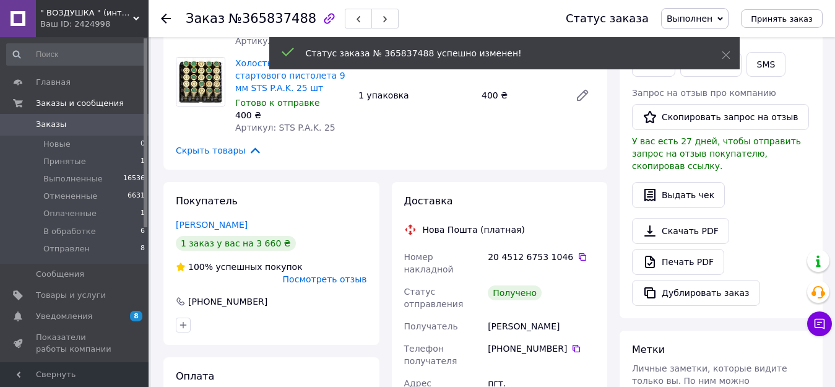
scroll to position [186, 0]
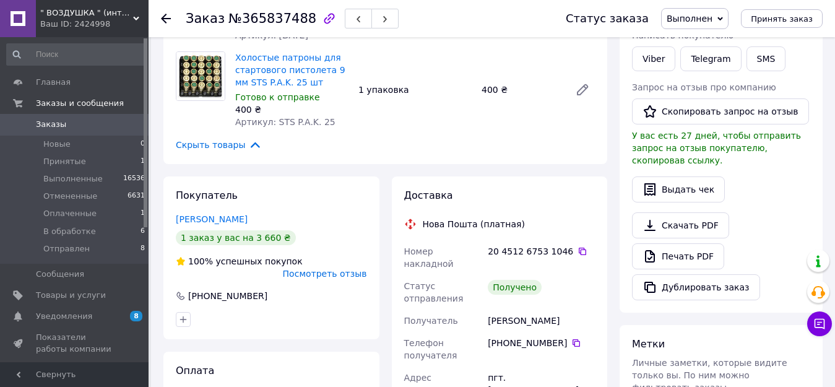
click at [348, 269] on span "Посмотреть отзыв" at bounding box center [325, 274] width 84 height 10
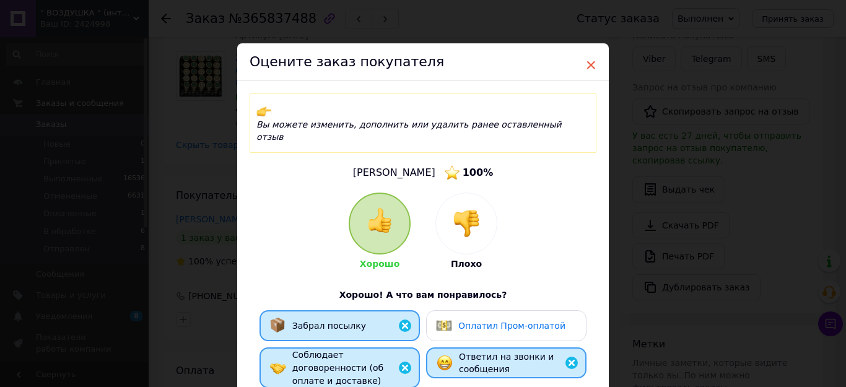
click at [585, 61] on span "×" at bounding box center [590, 64] width 11 height 21
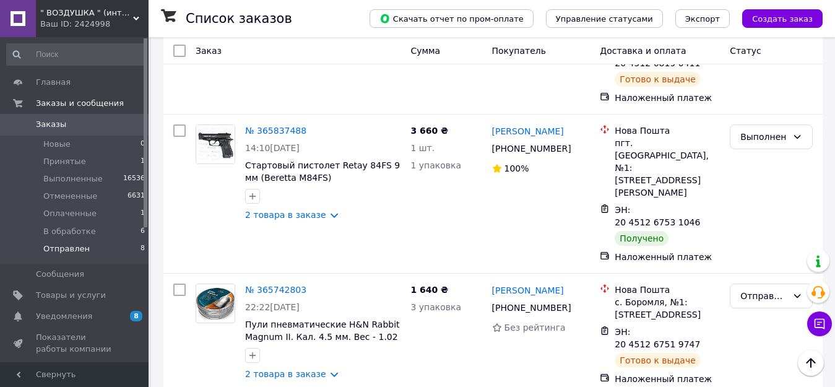
scroll to position [894, 0]
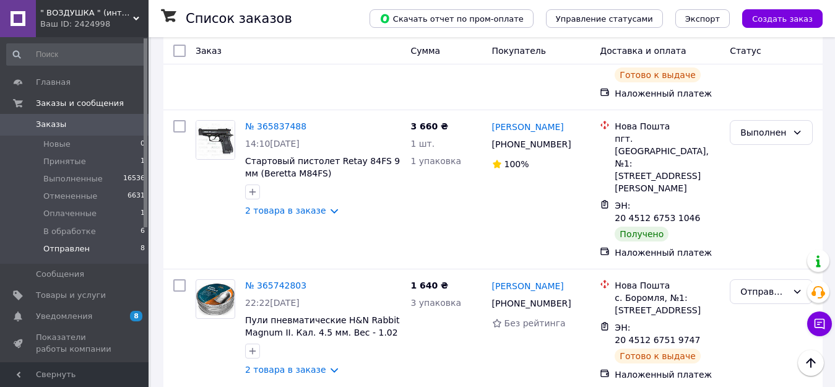
click at [54, 251] on span "Отправлен" at bounding box center [66, 248] width 46 height 11
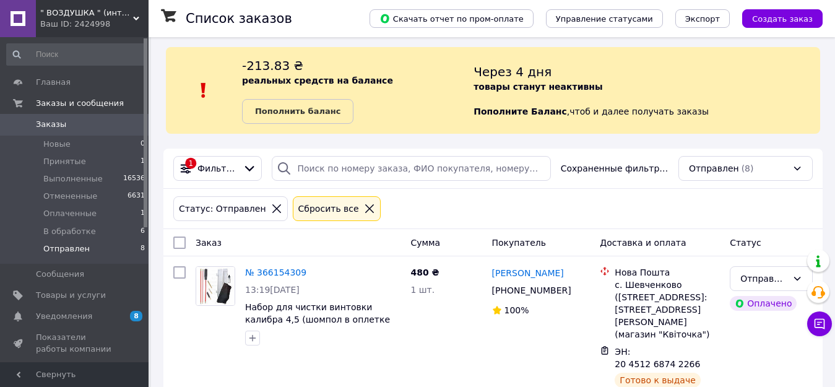
scroll to position [0, 0]
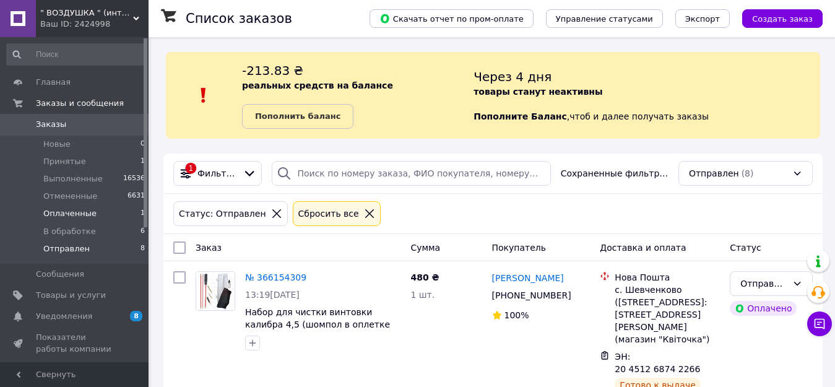
click at [66, 211] on span "Оплаченные" at bounding box center [69, 213] width 53 height 11
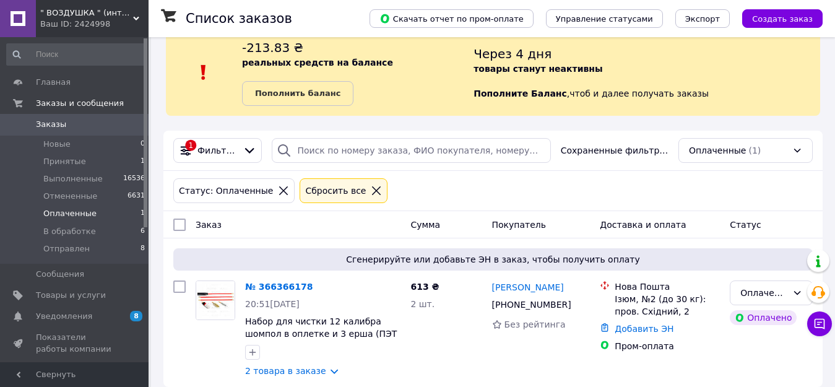
scroll to position [36, 0]
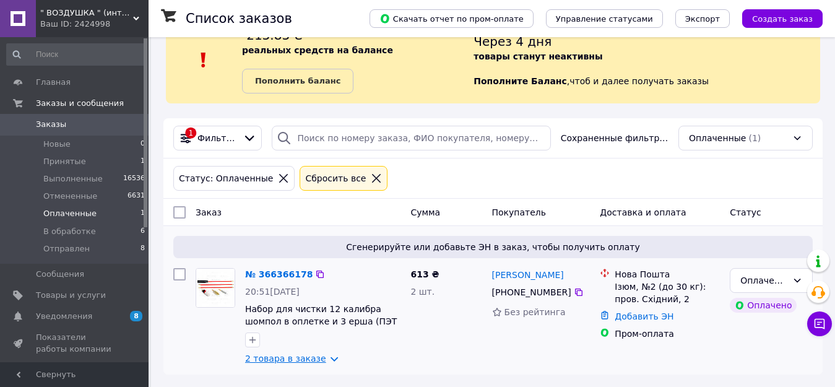
click at [276, 361] on link "2 товара в заказе" at bounding box center [285, 358] width 81 height 10
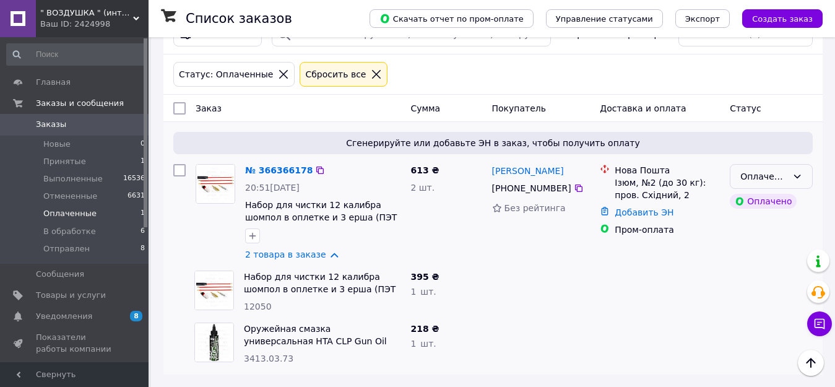
click at [791, 178] on div "Оплаченный" at bounding box center [771, 176] width 83 height 25
click at [758, 201] on li "Принят" at bounding box center [771, 203] width 82 height 22
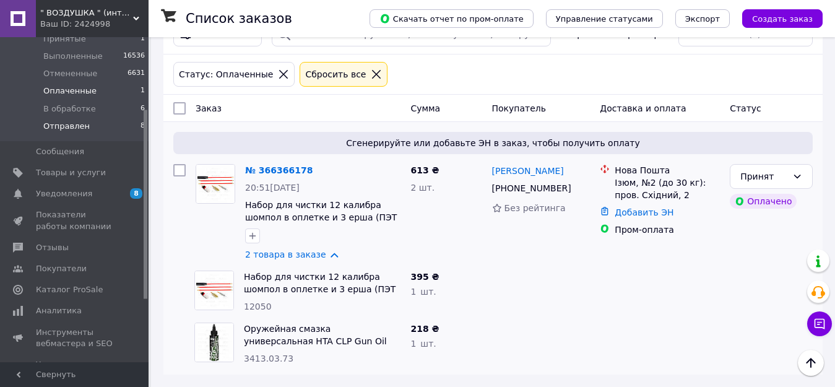
scroll to position [124, 0]
click at [54, 247] on span "Отзывы" at bounding box center [52, 246] width 33 height 11
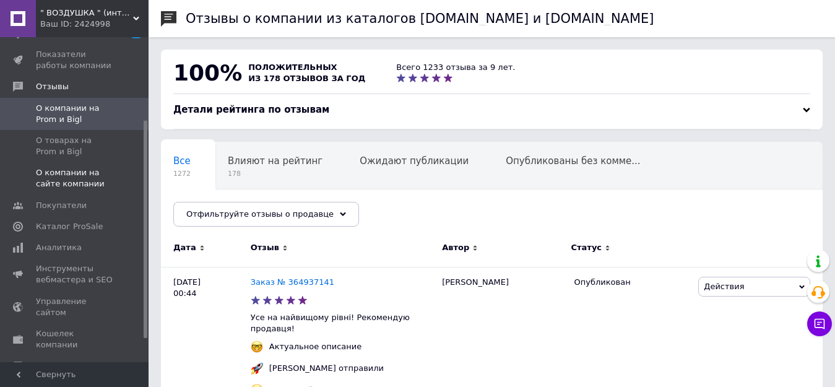
click at [67, 167] on span "О компании на сайте компании" at bounding box center [75, 178] width 79 height 22
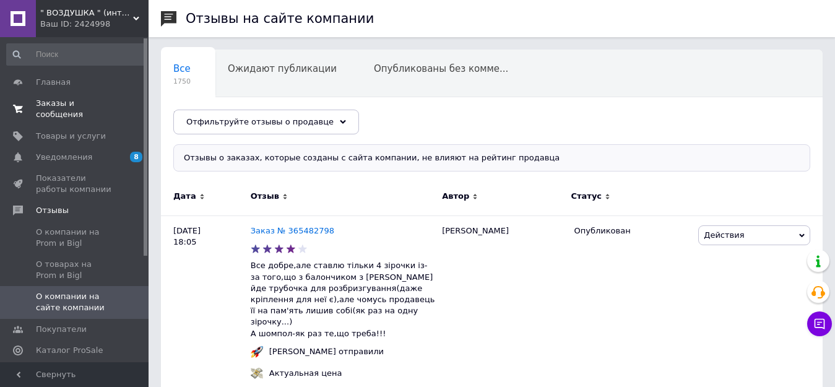
click at [58, 100] on span "Заказы и сообщения" at bounding box center [75, 109] width 79 height 22
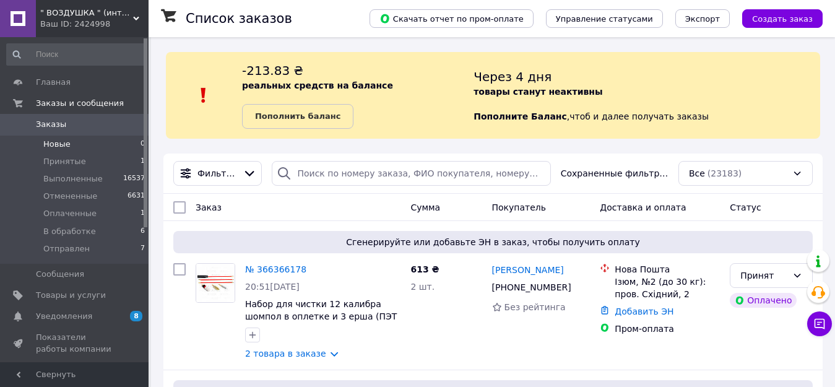
click at [52, 145] on span "Новые" at bounding box center [56, 144] width 27 height 11
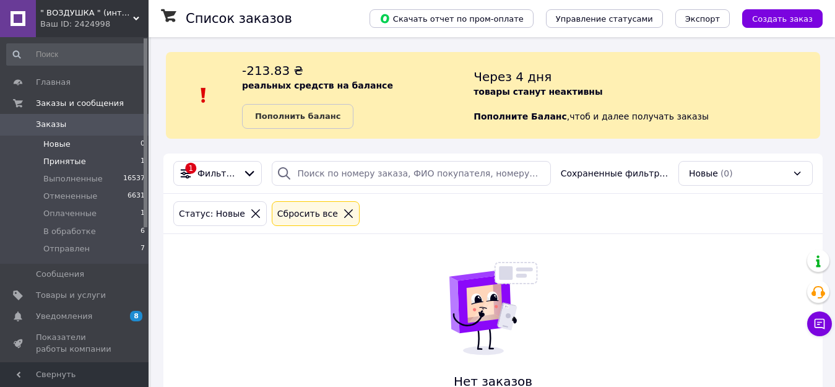
click at [59, 161] on span "Принятые" at bounding box center [64, 161] width 43 height 11
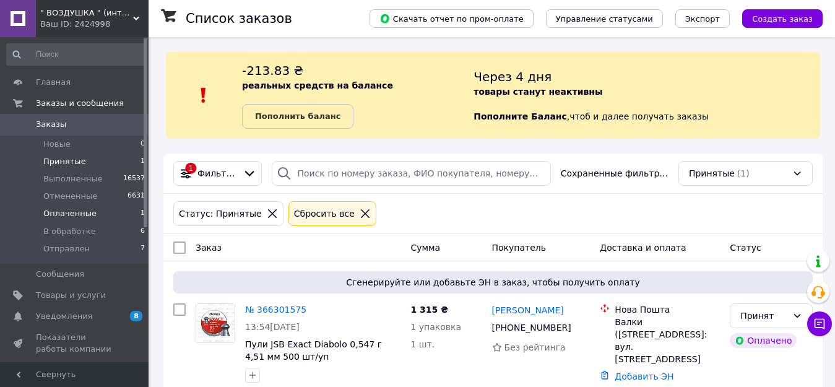
click at [71, 213] on span "Оплаченные" at bounding box center [69, 213] width 53 height 11
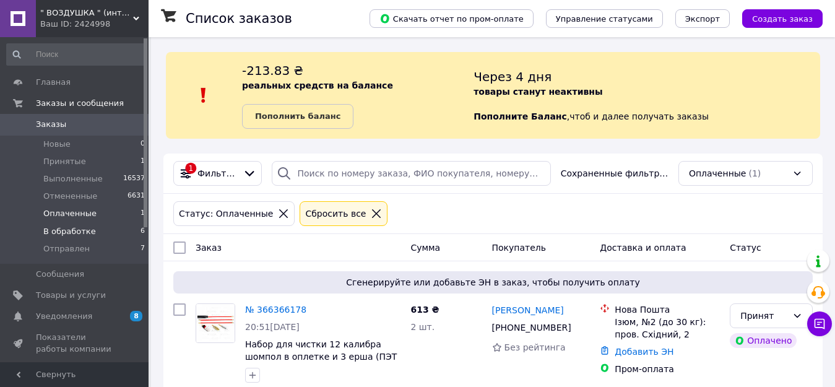
click at [56, 228] on span "В обработке" at bounding box center [69, 231] width 53 height 11
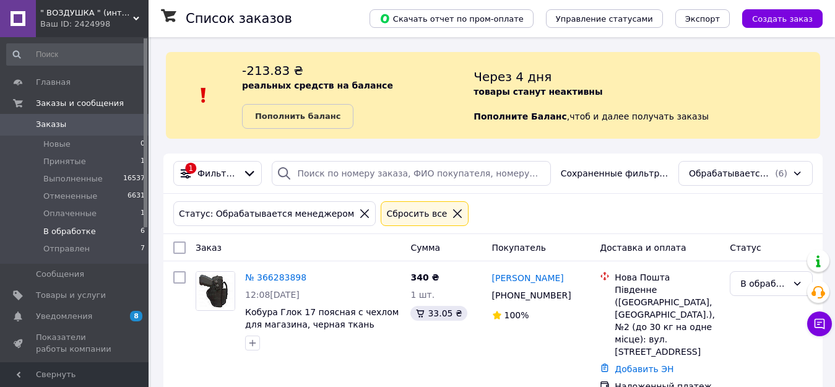
click at [56, 228] on span "В обработке" at bounding box center [69, 231] width 53 height 11
click at [67, 230] on span "В обработке" at bounding box center [69, 231] width 53 height 11
click at [65, 248] on span "Отправлен" at bounding box center [66, 248] width 46 height 11
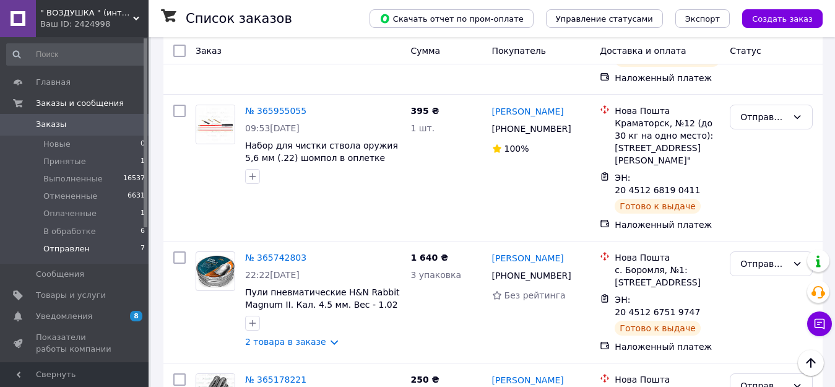
scroll to position [773, 0]
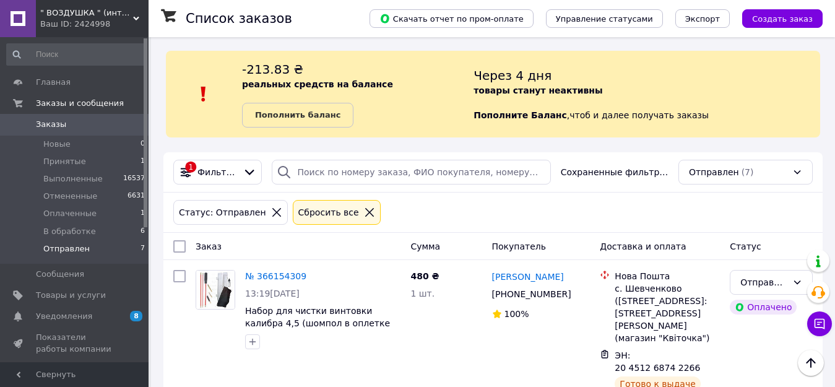
scroll to position [0, 0]
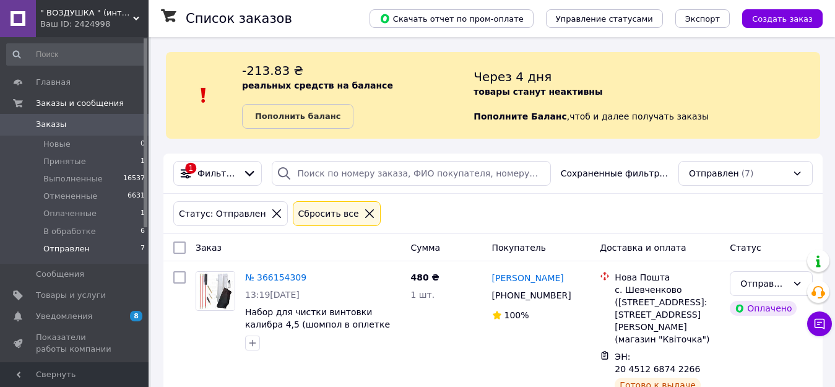
click at [63, 228] on span "В обработке" at bounding box center [69, 231] width 53 height 11
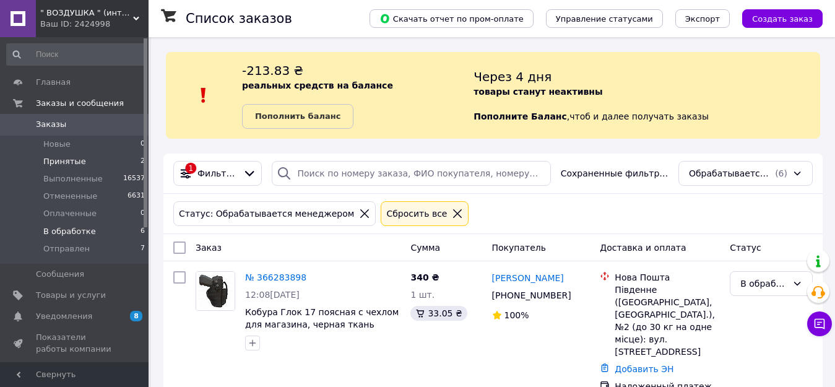
click at [58, 163] on span "Принятые" at bounding box center [64, 161] width 43 height 11
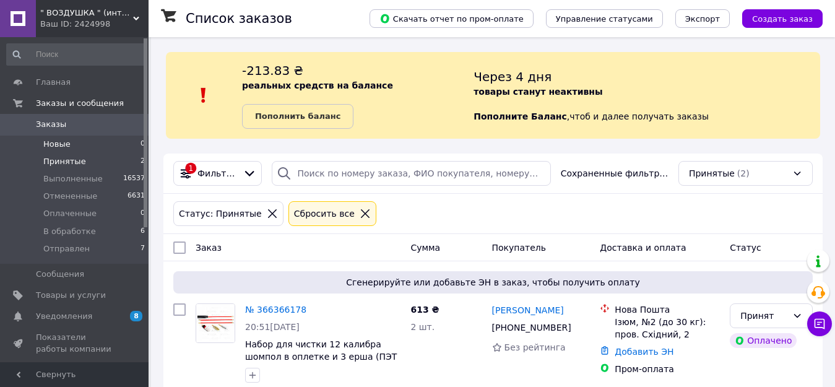
click at [48, 145] on span "Новые" at bounding box center [56, 144] width 27 height 11
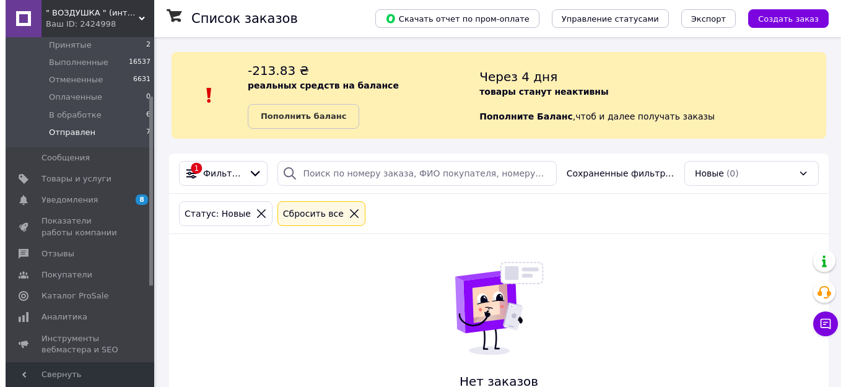
scroll to position [124, 0]
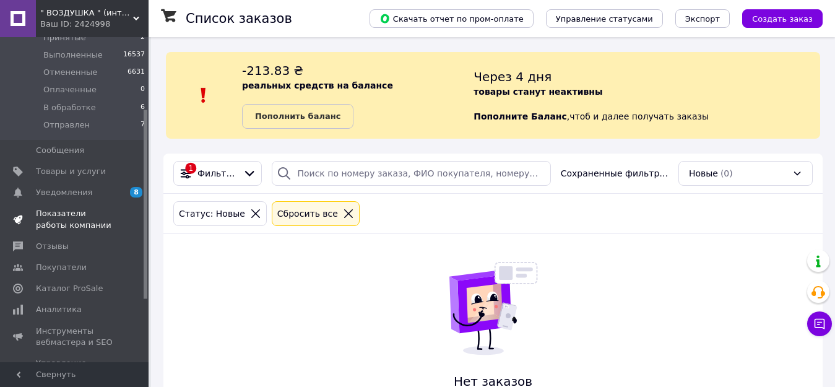
click at [76, 212] on span "Показатели работы компании" at bounding box center [75, 219] width 79 height 22
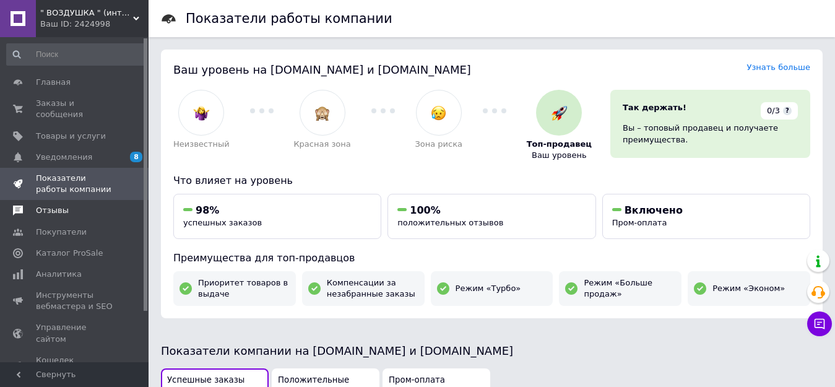
click at [51, 205] on span "Отзывы" at bounding box center [52, 210] width 33 height 11
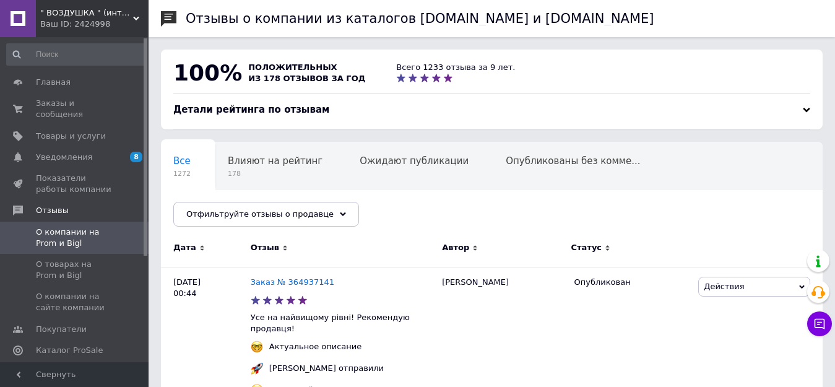
click at [56, 152] on span "Уведомления" at bounding box center [64, 157] width 56 height 11
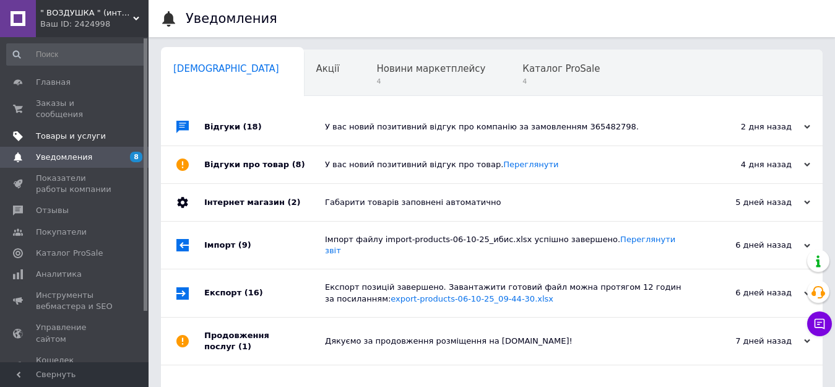
click at [61, 131] on span "Товары и услуги" at bounding box center [71, 136] width 70 height 11
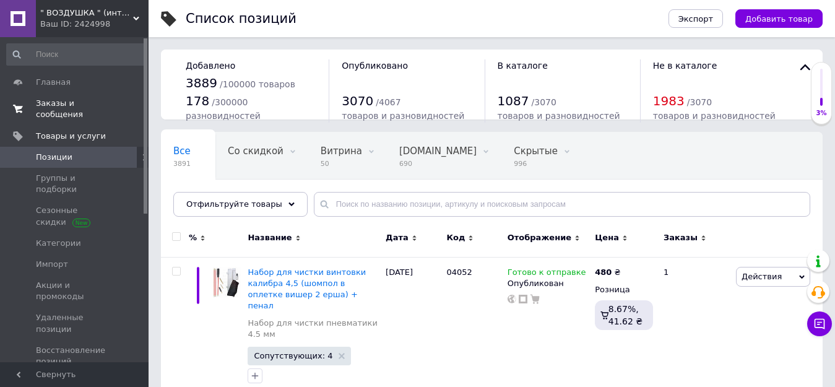
click at [69, 105] on span "Заказы и сообщения" at bounding box center [75, 109] width 79 height 22
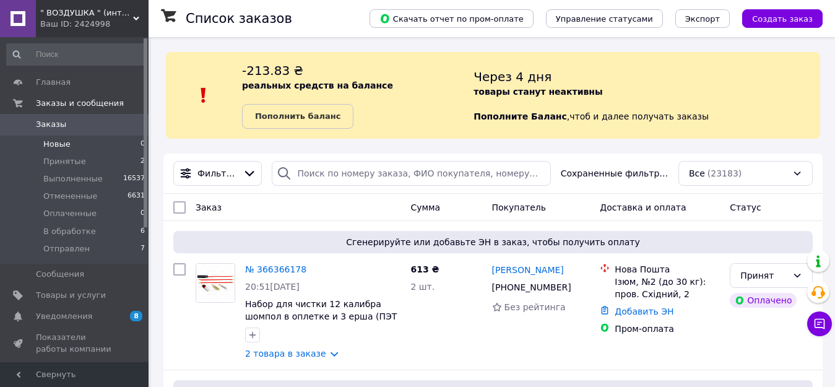
click at [50, 142] on span "Новые" at bounding box center [56, 144] width 27 height 11
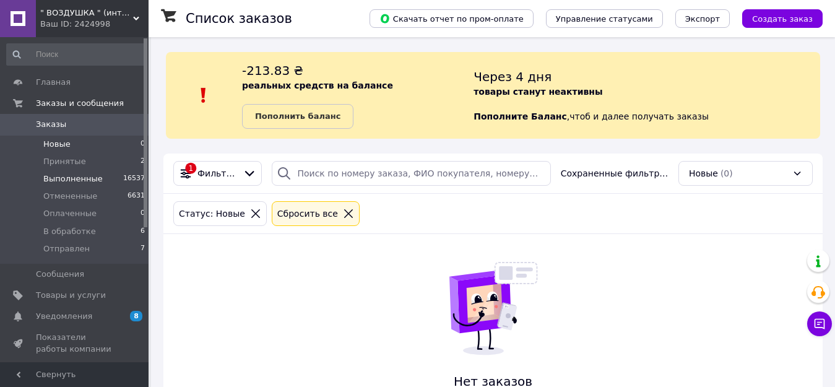
click at [51, 169] on li "Принятые 2" at bounding box center [76, 161] width 152 height 17
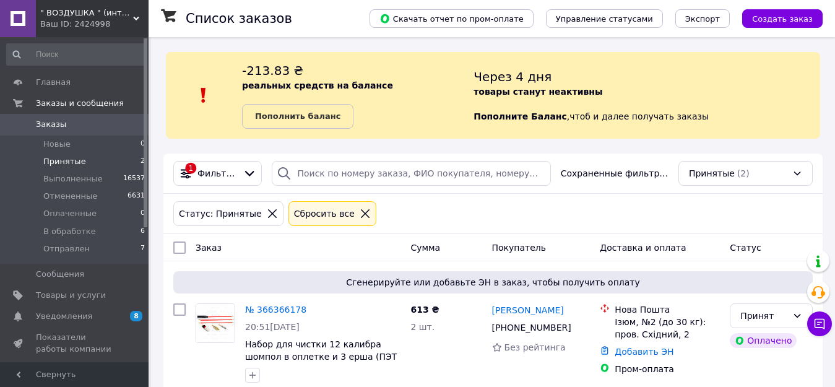
click at [72, 162] on span "Принятые" at bounding box center [64, 161] width 43 height 11
click at [72, 214] on span "Оплаченные" at bounding box center [69, 213] width 53 height 11
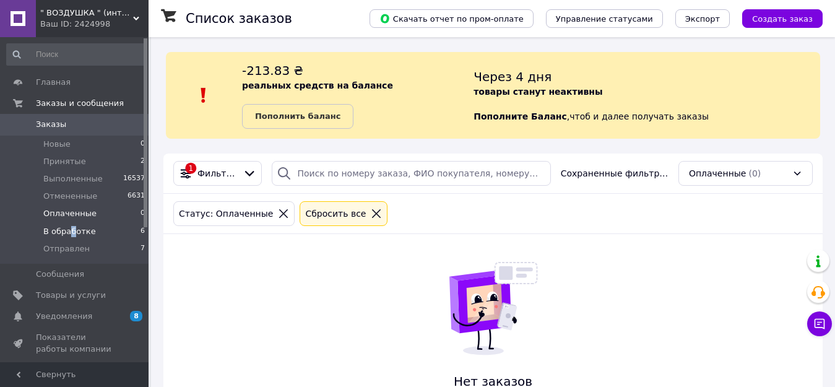
click at [70, 228] on span "В обработке" at bounding box center [69, 231] width 53 height 11
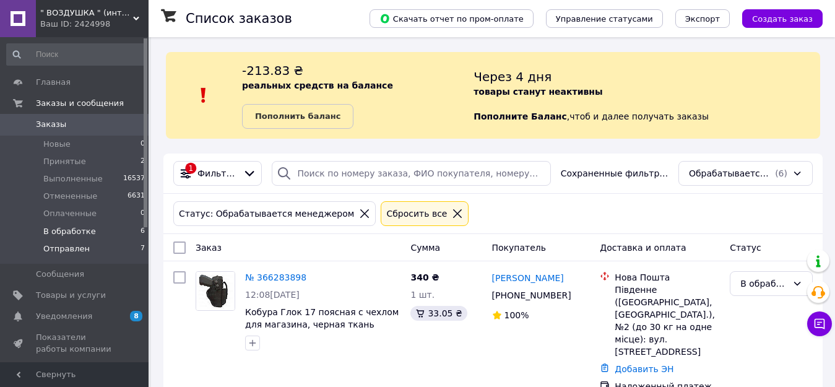
click at [69, 249] on span "Отправлен" at bounding box center [66, 248] width 46 height 11
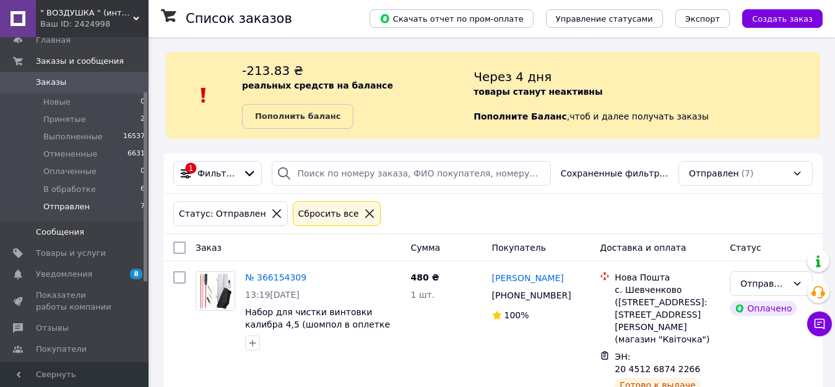
scroll to position [124, 0]
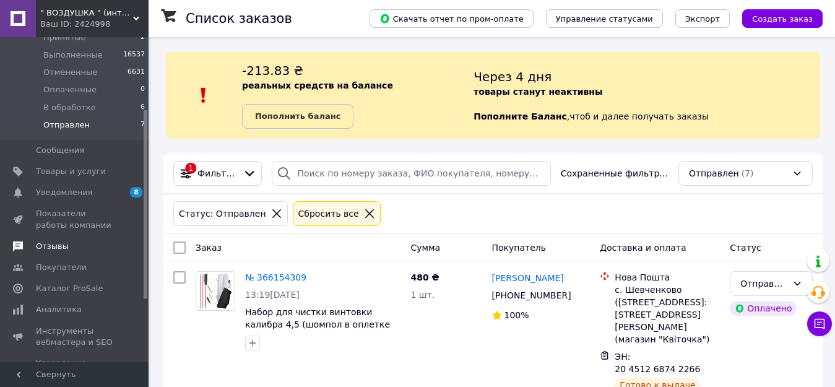
click at [51, 249] on span "Отзывы" at bounding box center [52, 246] width 33 height 11
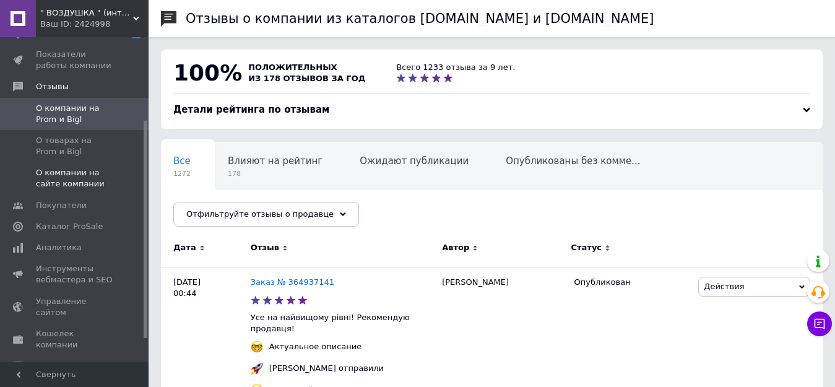
click at [62, 167] on span "О компании на сайте компании" at bounding box center [75, 178] width 79 height 22
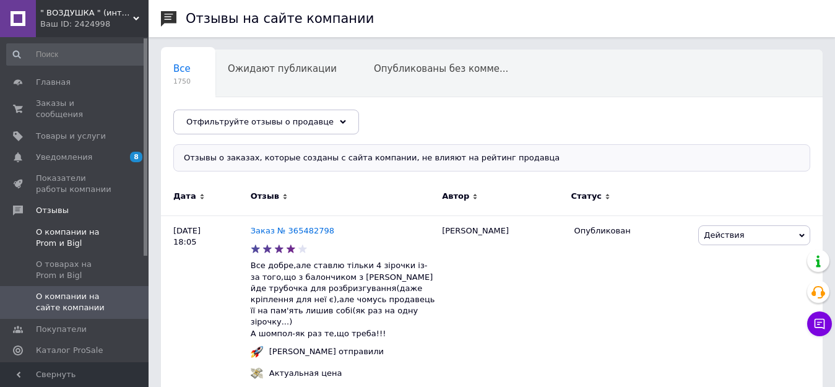
click at [61, 227] on span "О компании на Prom и Bigl" at bounding box center [75, 238] width 79 height 22
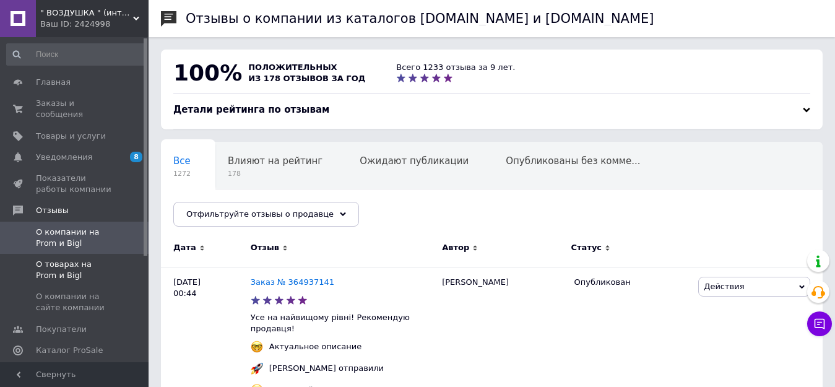
click at [64, 259] on span "О товарах на Prom и Bigl" at bounding box center [75, 270] width 79 height 22
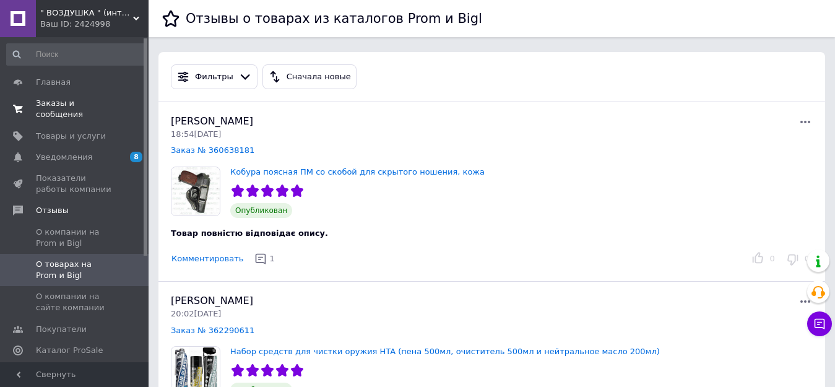
click at [75, 103] on span "Заказы и сообщения" at bounding box center [75, 109] width 79 height 22
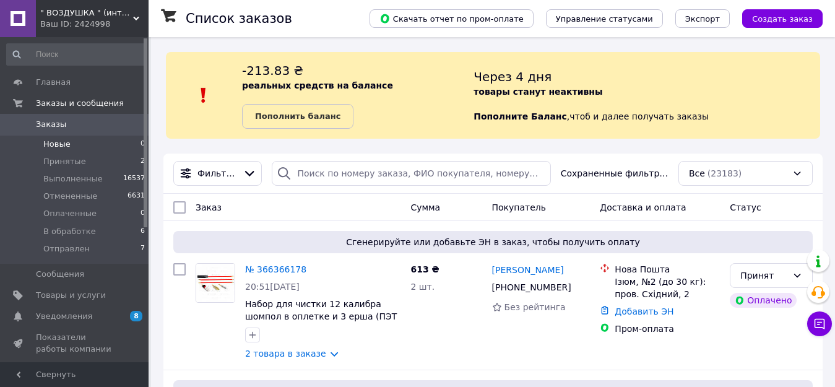
click at [54, 144] on span "Новые" at bounding box center [56, 144] width 27 height 11
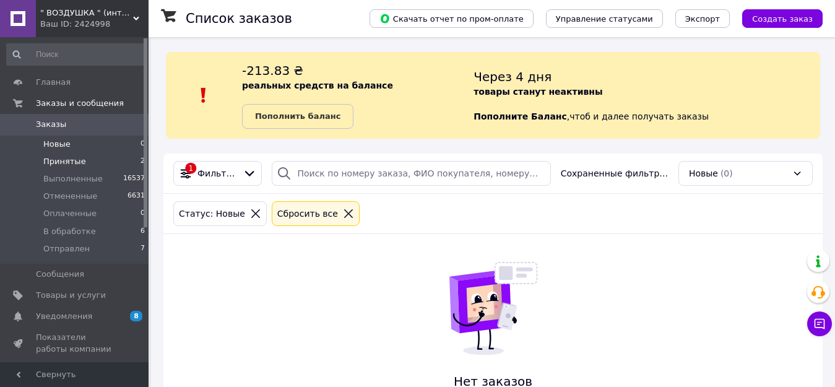
click at [66, 163] on span "Принятые" at bounding box center [64, 161] width 43 height 11
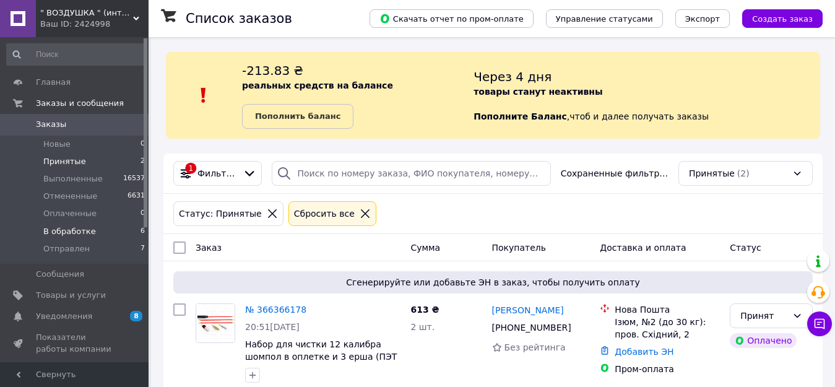
click at [61, 233] on span "В обработке" at bounding box center [69, 231] width 53 height 11
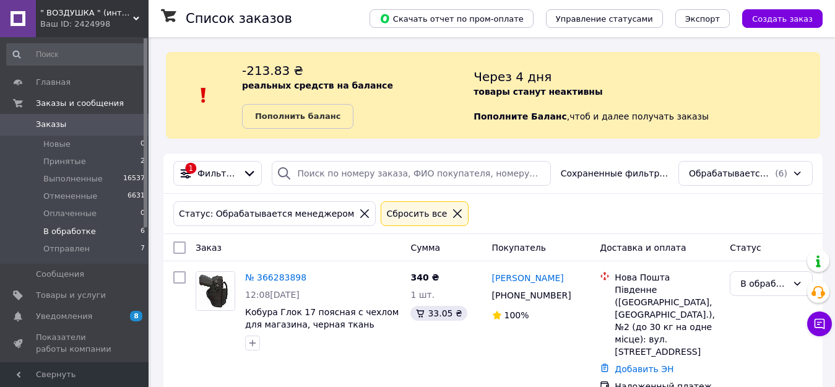
click at [56, 144] on span "Новые" at bounding box center [56, 144] width 27 height 11
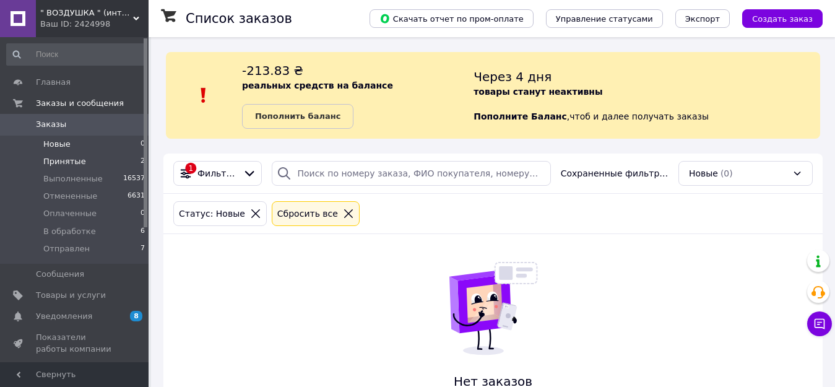
click at [77, 165] on span "Принятые" at bounding box center [64, 161] width 43 height 11
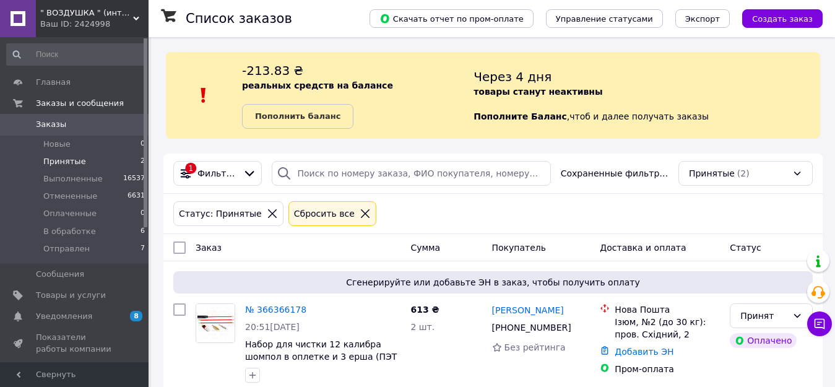
click at [74, 163] on span "Принятые" at bounding box center [64, 161] width 43 height 11
click at [69, 214] on span "Оплаченные" at bounding box center [69, 213] width 53 height 11
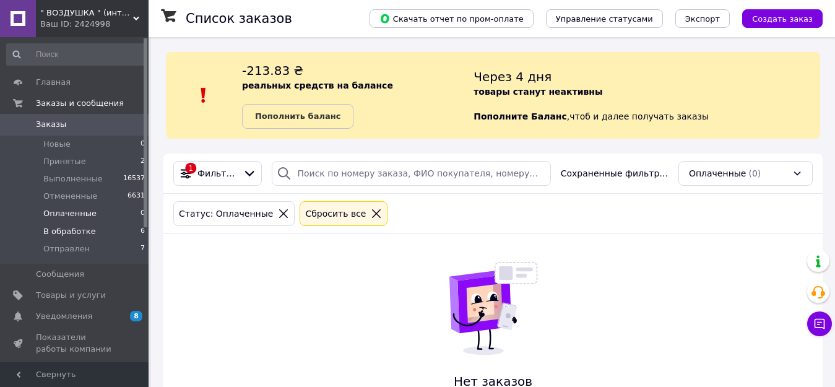
click at [71, 231] on span "В обработке" at bounding box center [69, 231] width 53 height 11
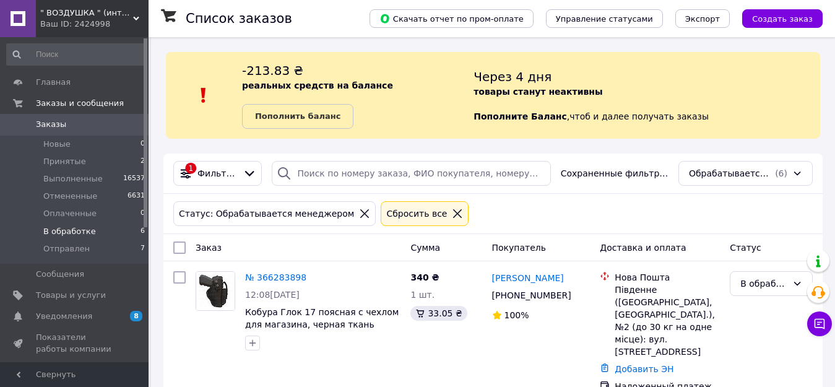
click at [74, 233] on span "В обработке" at bounding box center [69, 231] width 53 height 11
click at [71, 233] on span "В обработке" at bounding box center [69, 231] width 53 height 11
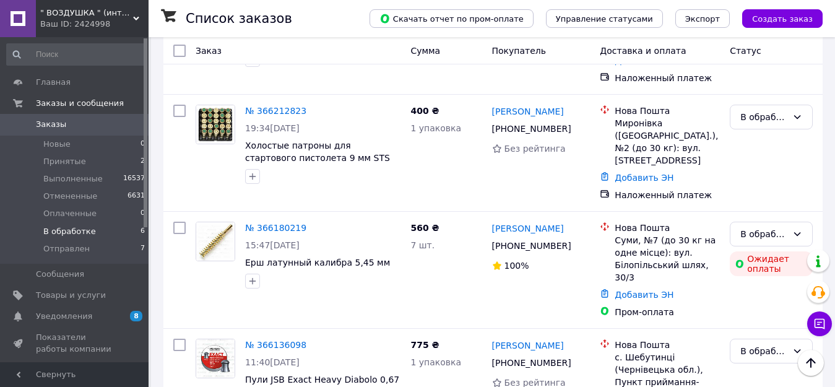
scroll to position [564, 0]
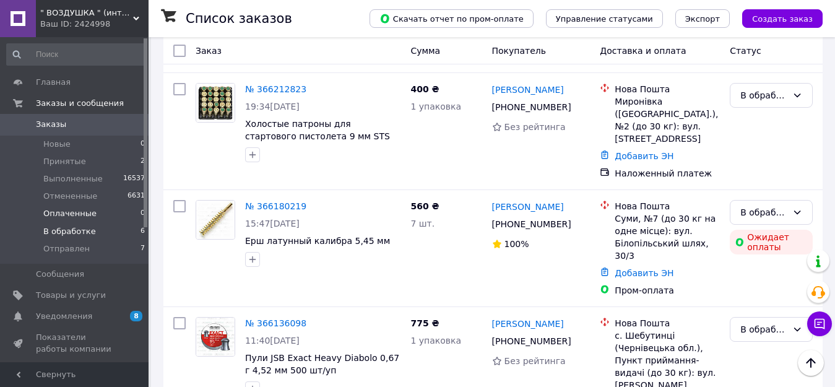
click at [51, 215] on span "Оплаченные" at bounding box center [69, 213] width 53 height 11
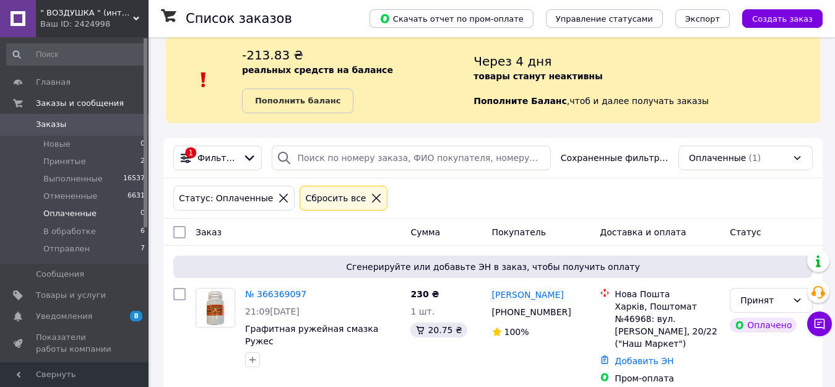
scroll to position [24, 0]
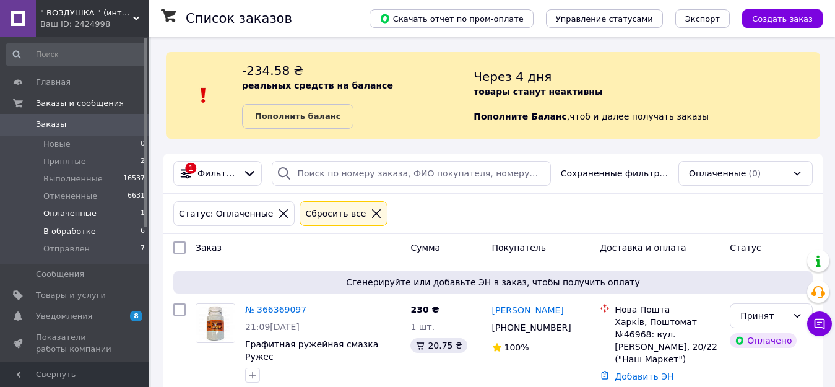
click at [66, 231] on span "В обработке" at bounding box center [69, 231] width 53 height 11
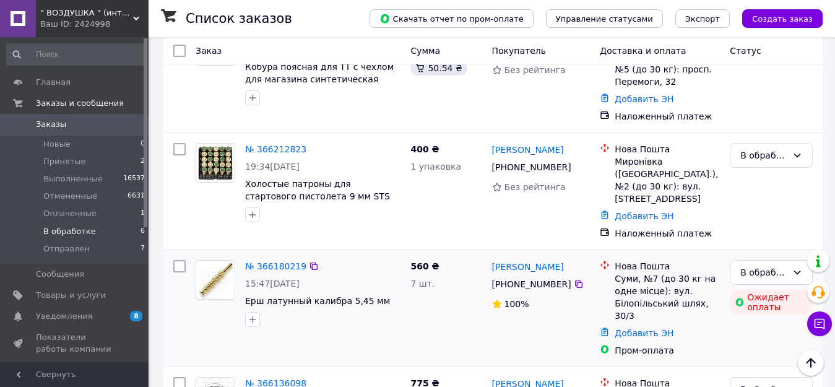
scroll to position [564, 0]
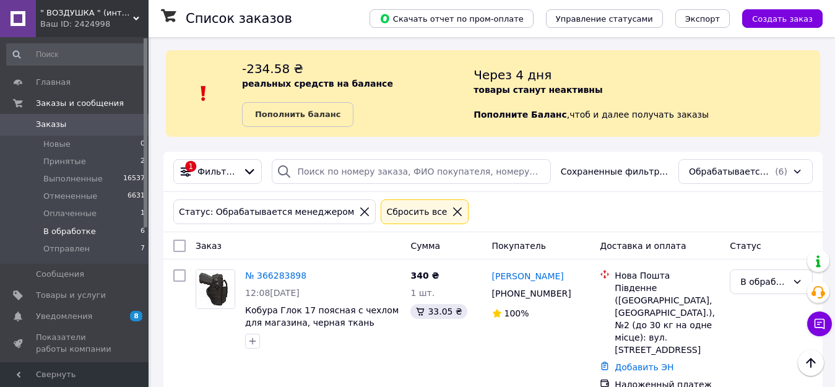
scroll to position [0, 0]
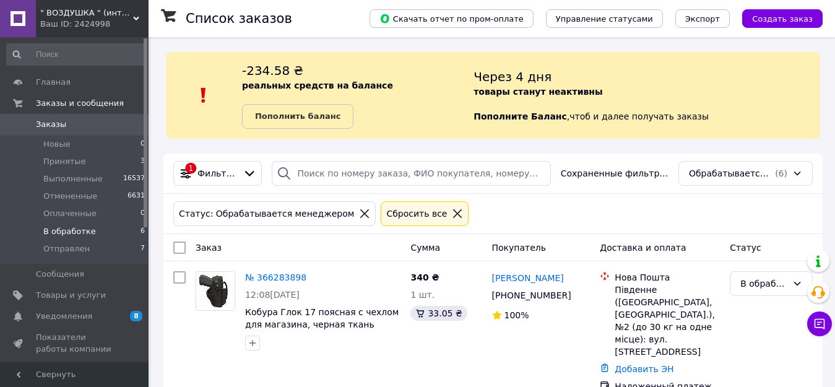
click at [71, 230] on span "В обработке" at bounding box center [69, 231] width 53 height 11
click at [58, 215] on span "Оплаченные" at bounding box center [69, 213] width 53 height 11
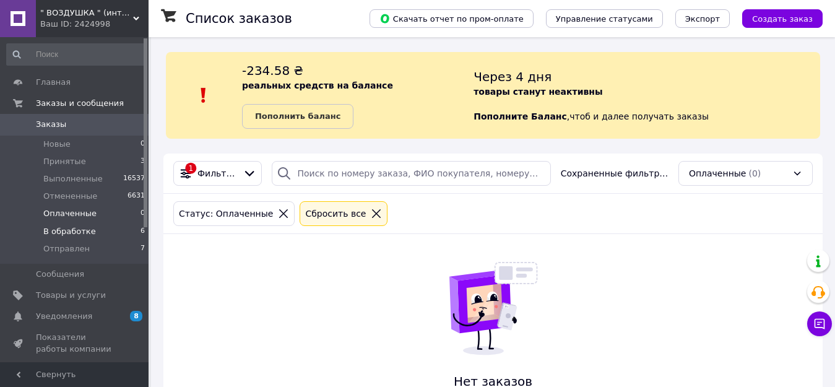
click at [68, 232] on span "В обработке" at bounding box center [69, 231] width 53 height 11
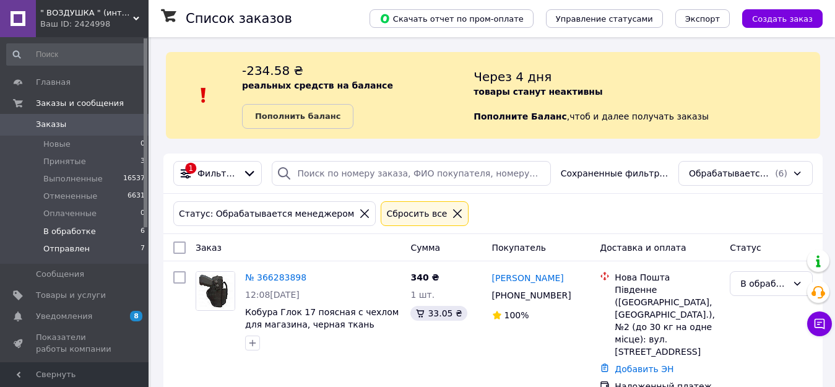
click at [76, 251] on span "Отправлен" at bounding box center [66, 248] width 46 height 11
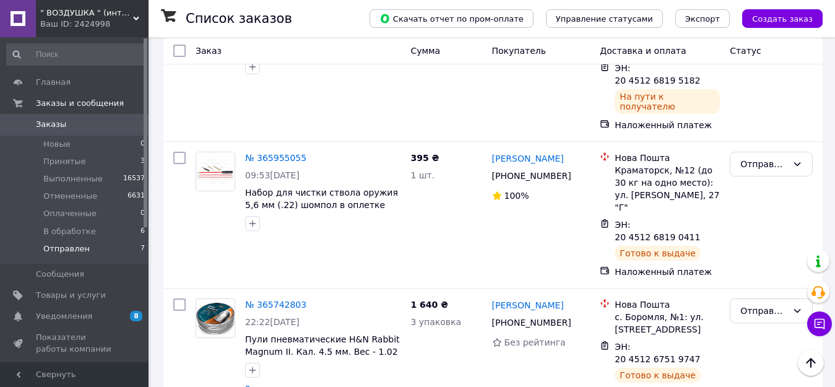
scroll to position [773, 0]
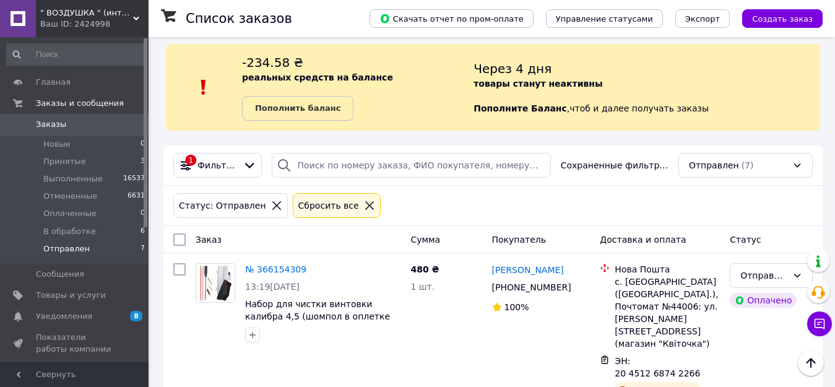
scroll to position [0, 0]
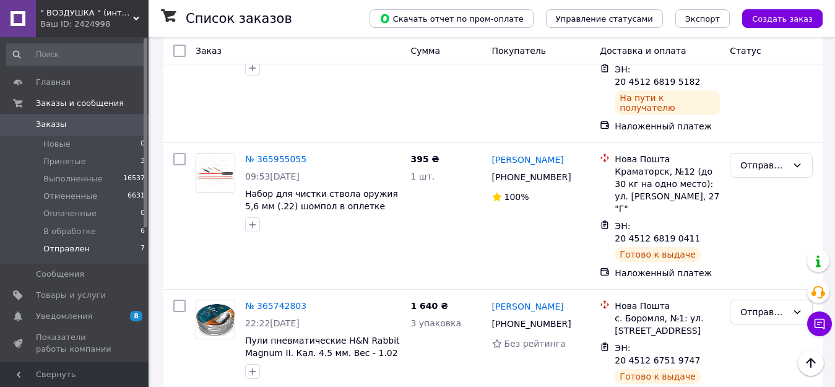
scroll to position [773, 0]
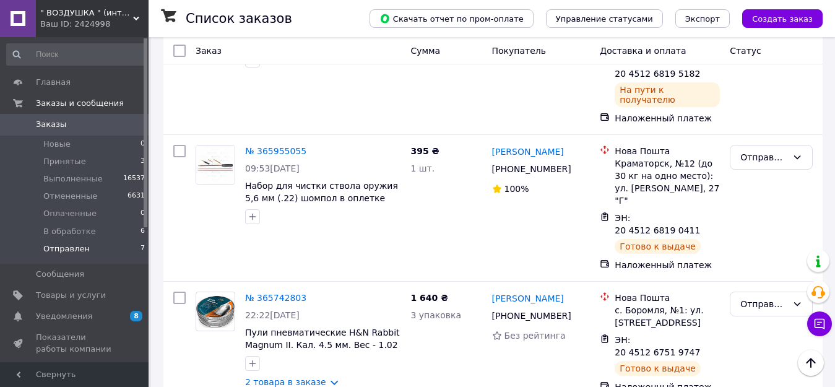
click at [54, 252] on span "Отправлен" at bounding box center [66, 248] width 46 height 11
click at [62, 230] on span "В обработке" at bounding box center [69, 231] width 53 height 11
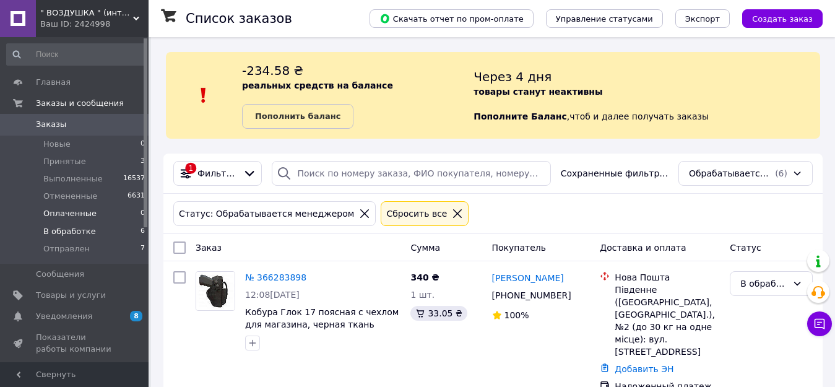
click at [53, 212] on span "Оплаченные" at bounding box center [69, 213] width 53 height 11
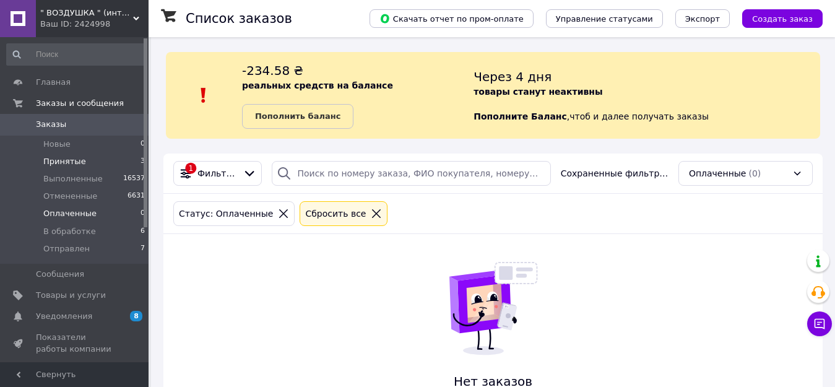
click at [52, 161] on span "Принятые" at bounding box center [64, 161] width 43 height 11
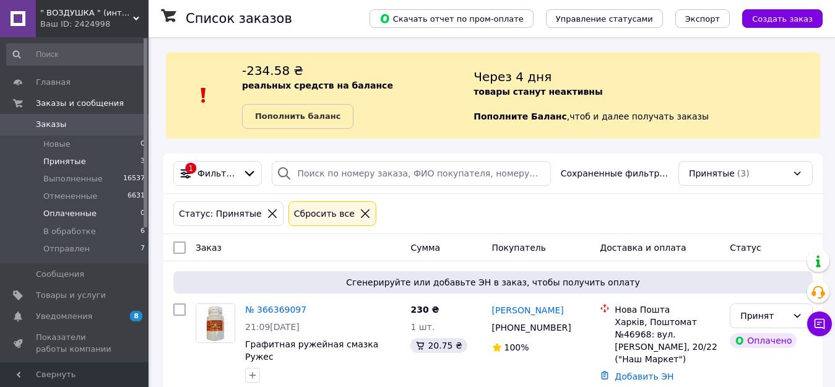
click at [61, 213] on span "Оплаченные" at bounding box center [69, 213] width 53 height 11
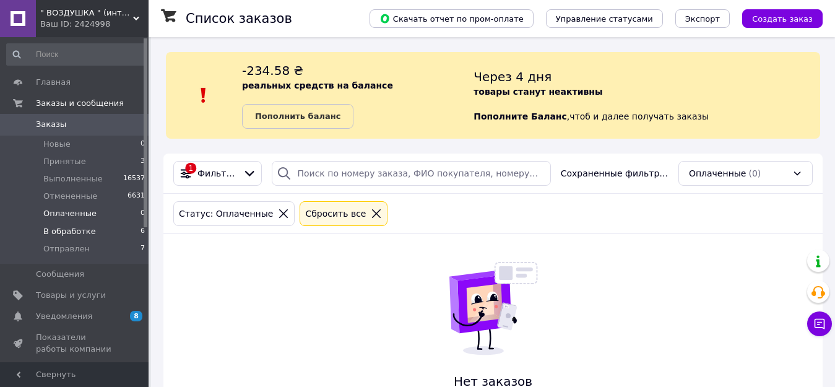
click at [56, 229] on span "В обработке" at bounding box center [69, 231] width 53 height 11
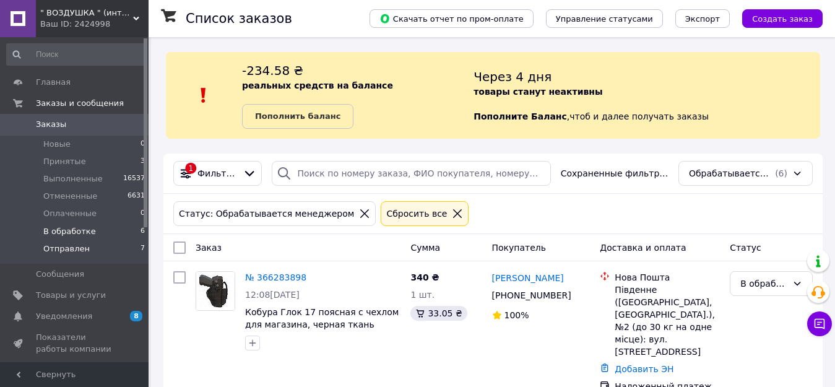
click at [53, 247] on span "Отправлен" at bounding box center [66, 248] width 46 height 11
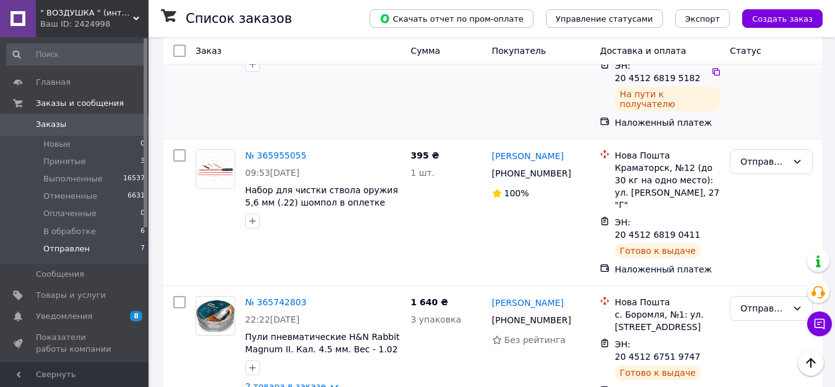
scroll to position [773, 0]
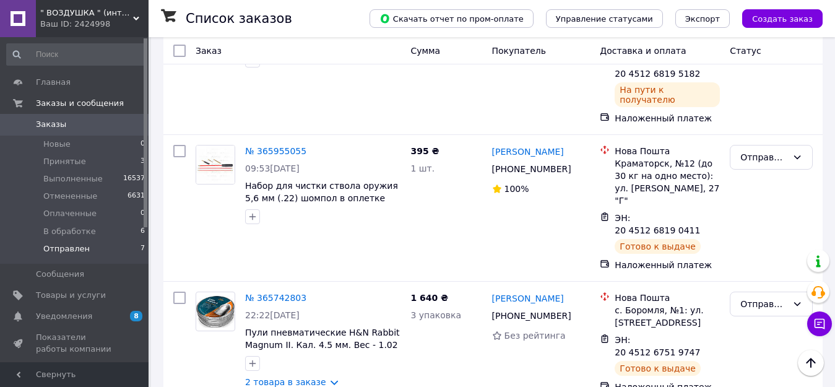
click at [58, 248] on span "Отправлен" at bounding box center [66, 248] width 46 height 11
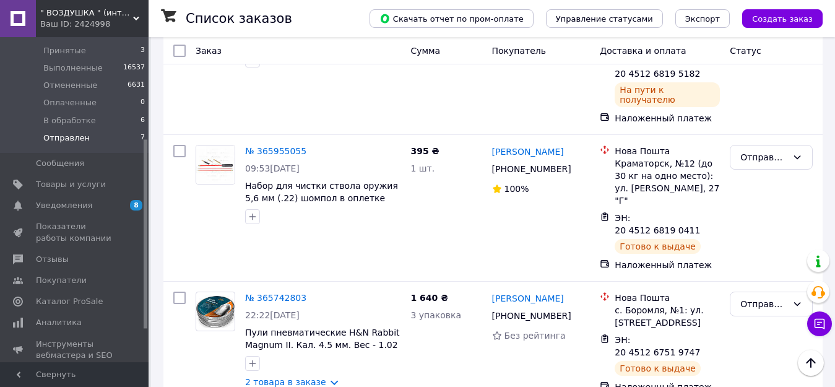
scroll to position [186, 0]
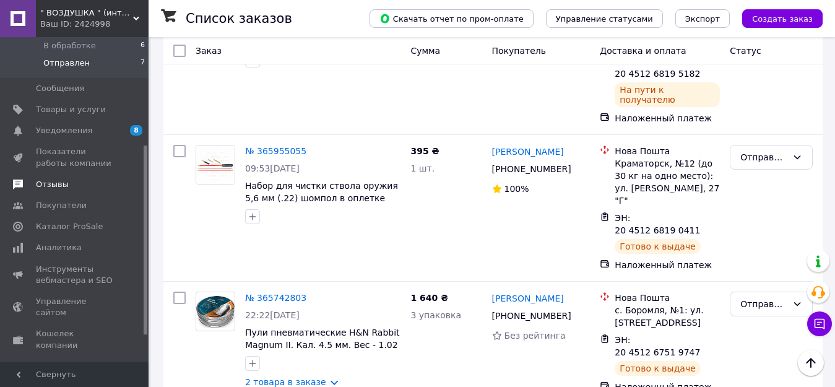
click at [59, 188] on span "Отзывы" at bounding box center [52, 184] width 33 height 11
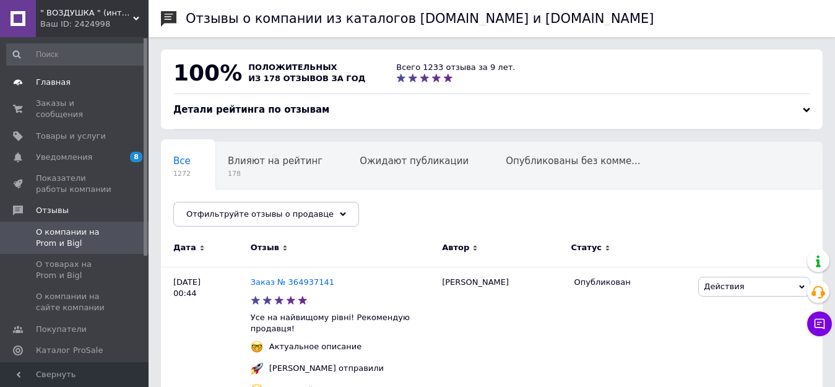
click at [53, 84] on span "Главная" at bounding box center [53, 82] width 35 height 11
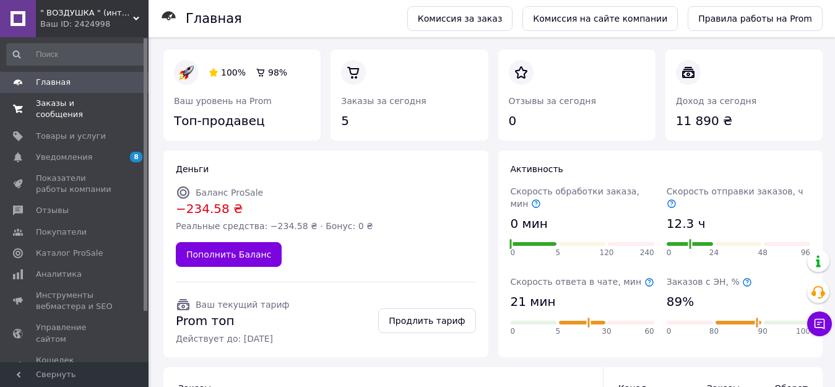
click at [71, 102] on span "Заказы и сообщения" at bounding box center [75, 109] width 79 height 22
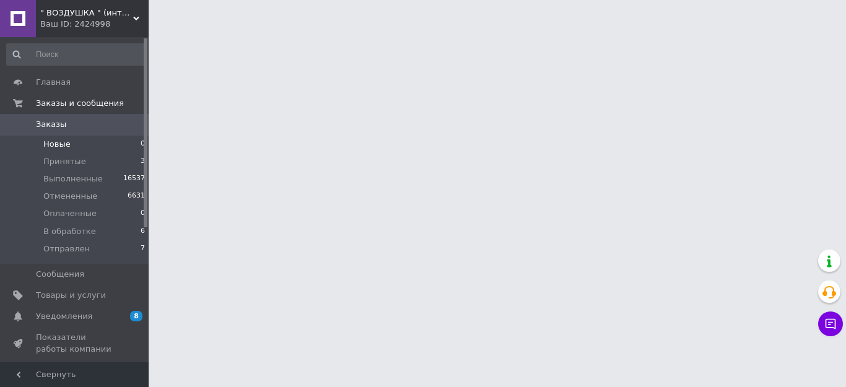
click at [60, 145] on span "Новые" at bounding box center [56, 144] width 27 height 11
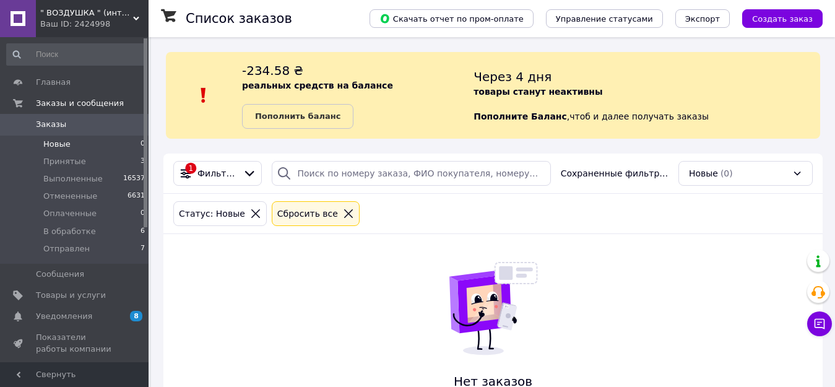
click at [61, 146] on span "Новые" at bounding box center [56, 144] width 27 height 11
click at [64, 249] on span "Отправлен" at bounding box center [66, 248] width 46 height 11
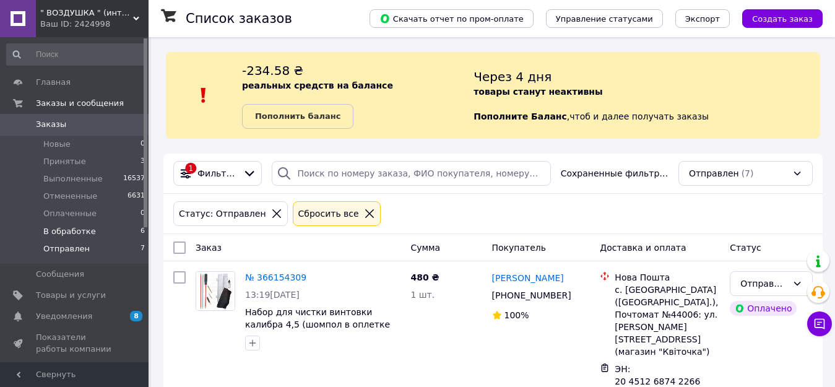
click at [78, 232] on span "В обработке" at bounding box center [69, 231] width 53 height 11
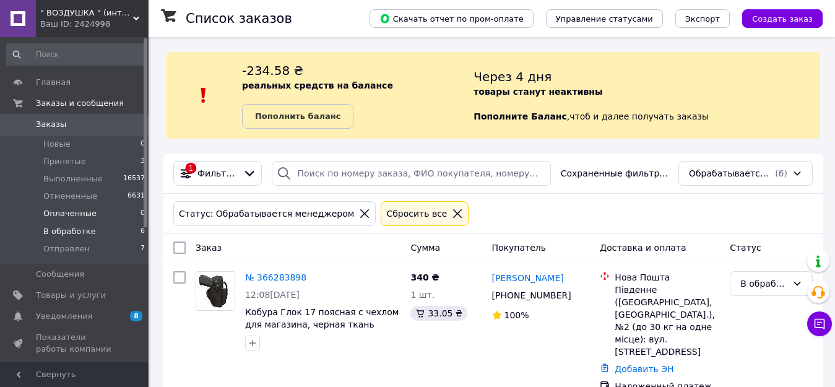
click at [73, 217] on span "Оплаченные" at bounding box center [69, 213] width 53 height 11
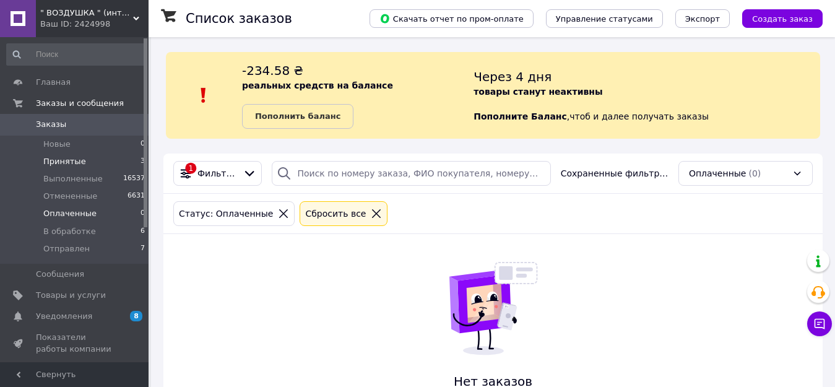
click at [76, 160] on span "Принятые" at bounding box center [64, 161] width 43 height 11
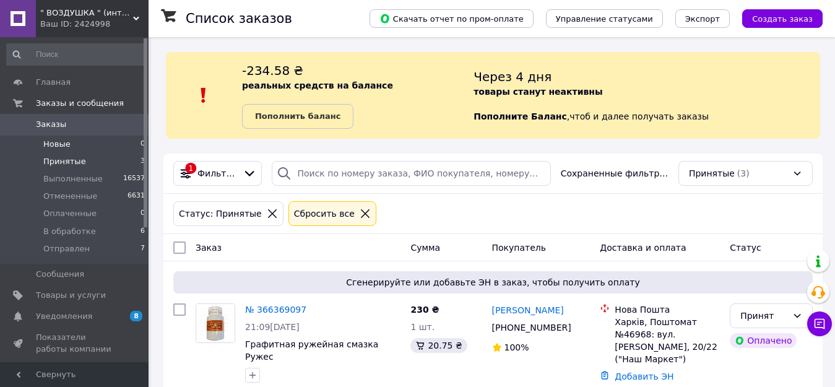
click at [55, 142] on span "Новые" at bounding box center [56, 144] width 27 height 11
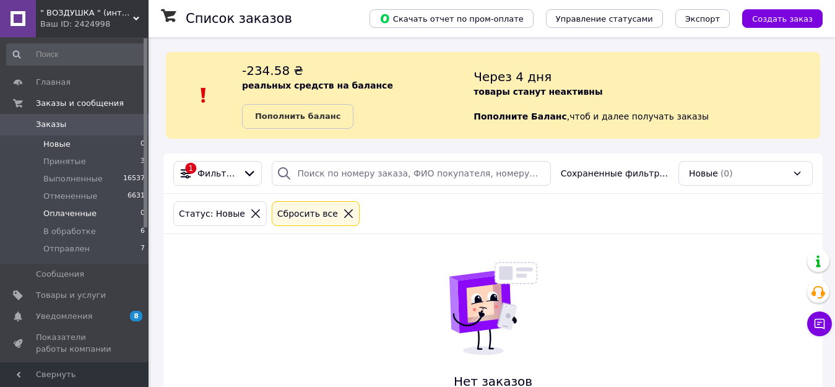
click at [71, 212] on span "Оплаченные" at bounding box center [69, 213] width 53 height 11
click at [64, 230] on span "В обработке" at bounding box center [69, 231] width 53 height 11
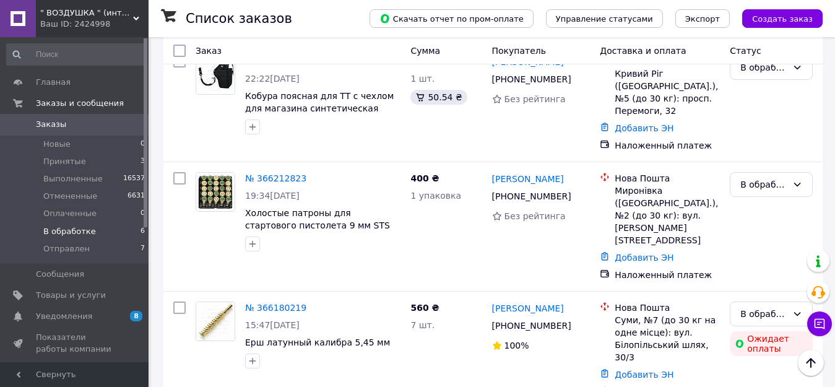
scroll to position [254, 0]
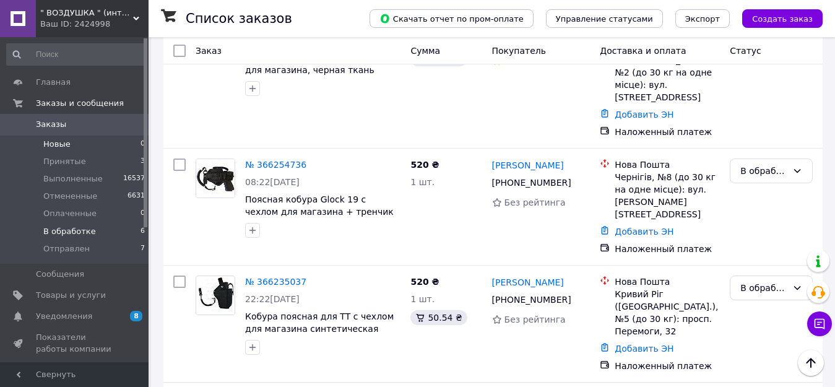
click at [53, 144] on span "Новые" at bounding box center [56, 144] width 27 height 11
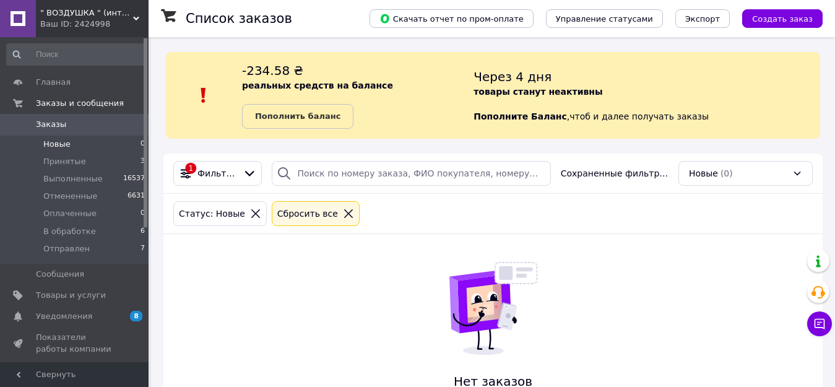
click at [56, 147] on span "Новые" at bounding box center [56, 144] width 27 height 11
click at [64, 145] on span "Новые" at bounding box center [56, 144] width 27 height 11
click at [58, 165] on span "Принятые" at bounding box center [64, 161] width 43 height 11
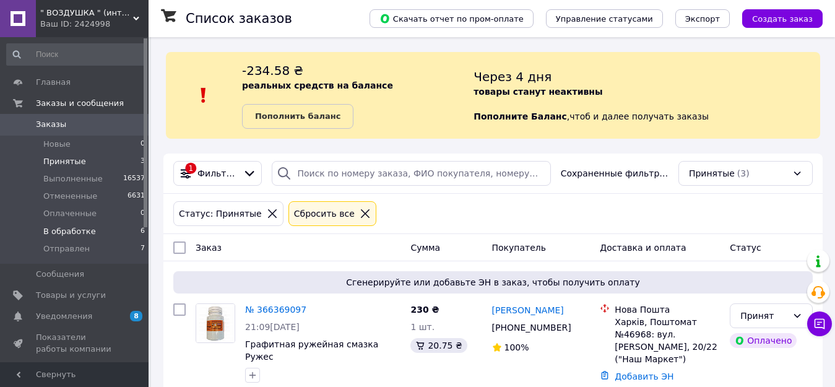
click at [80, 230] on span "В обработке" at bounding box center [69, 231] width 53 height 11
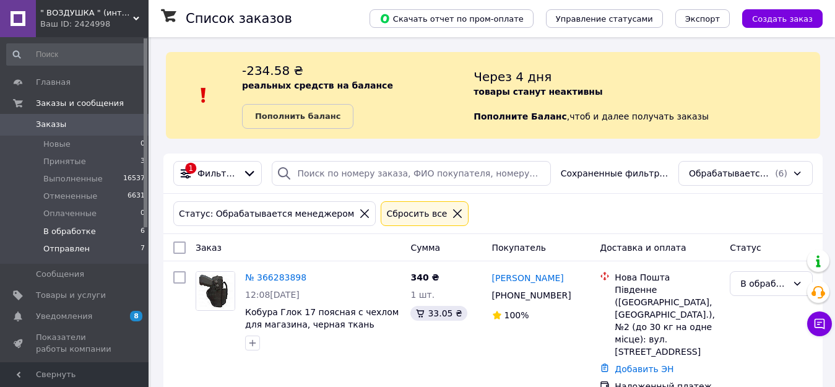
click at [74, 248] on span "Отправлен" at bounding box center [66, 248] width 46 height 11
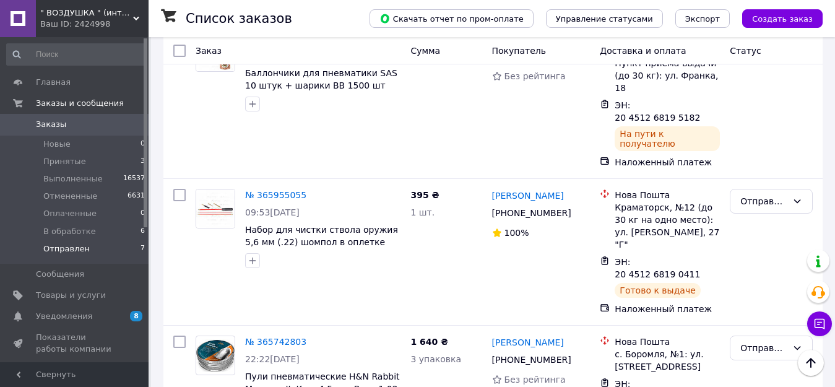
scroll to position [773, 0]
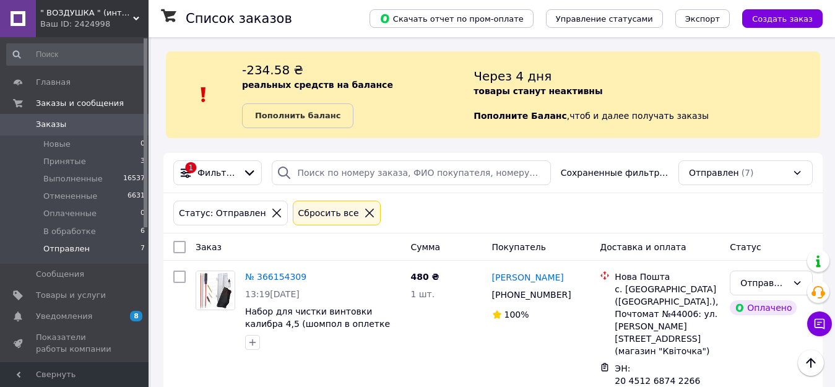
scroll to position [0, 0]
click at [72, 234] on span "В обработке" at bounding box center [69, 231] width 53 height 11
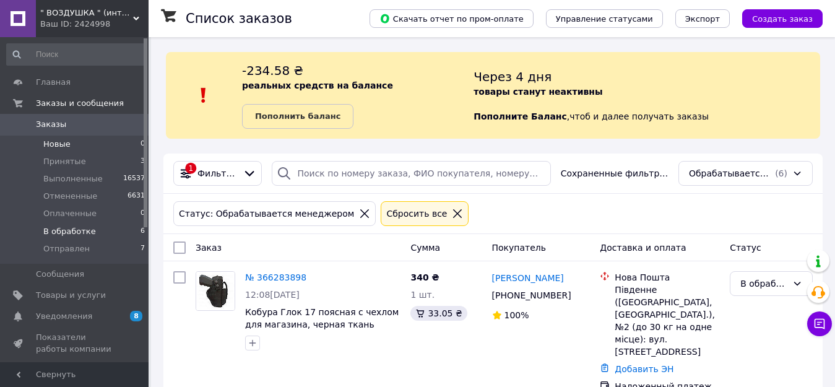
click at [60, 148] on span "Новые" at bounding box center [56, 144] width 27 height 11
